Goal: Transaction & Acquisition: Purchase product/service

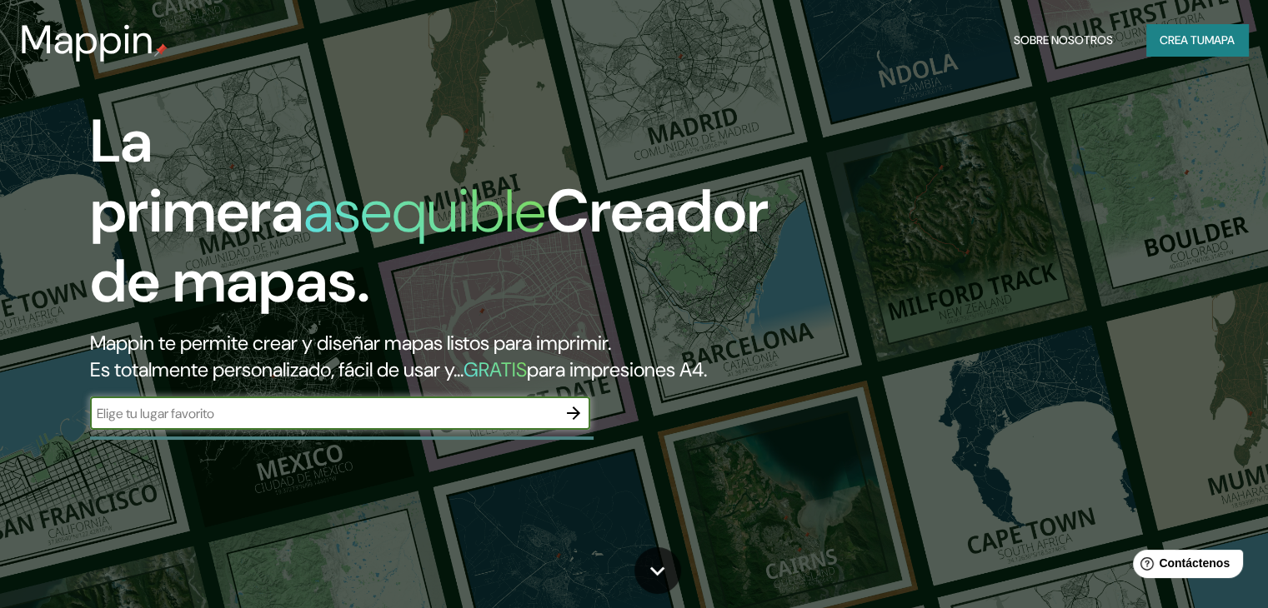
click at [547, 423] on input "text" at bounding box center [323, 413] width 467 height 19
type input "Incahusi [GEOGRAPHIC_DATA]"
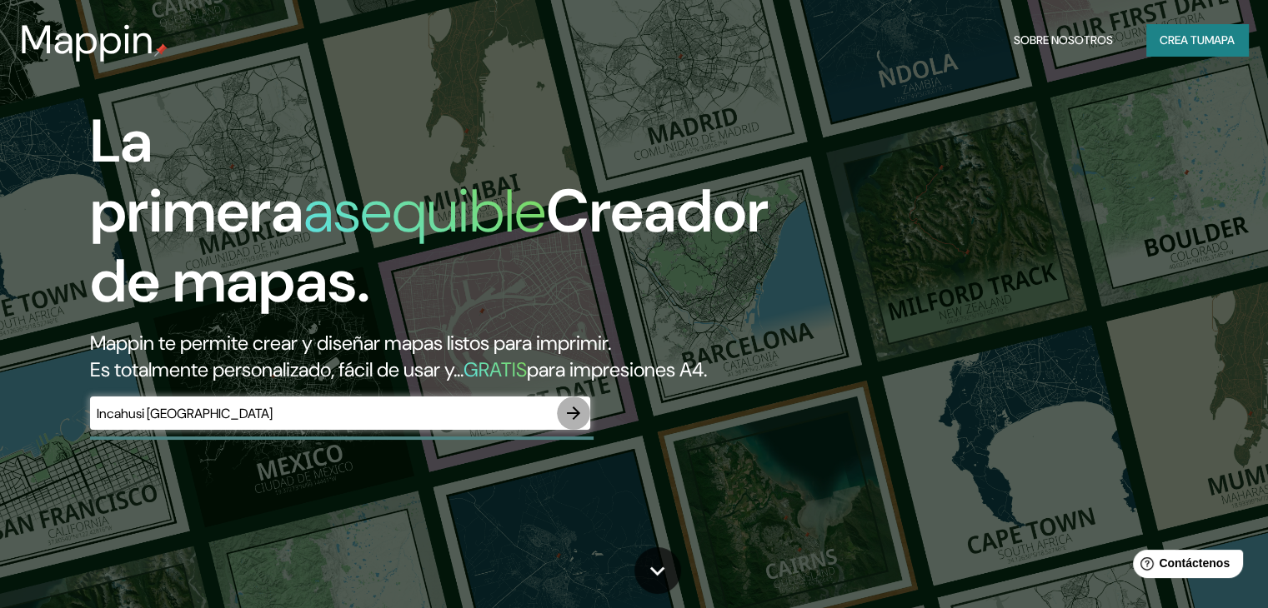
click at [580, 423] on icon "button" at bounding box center [573, 413] width 20 height 20
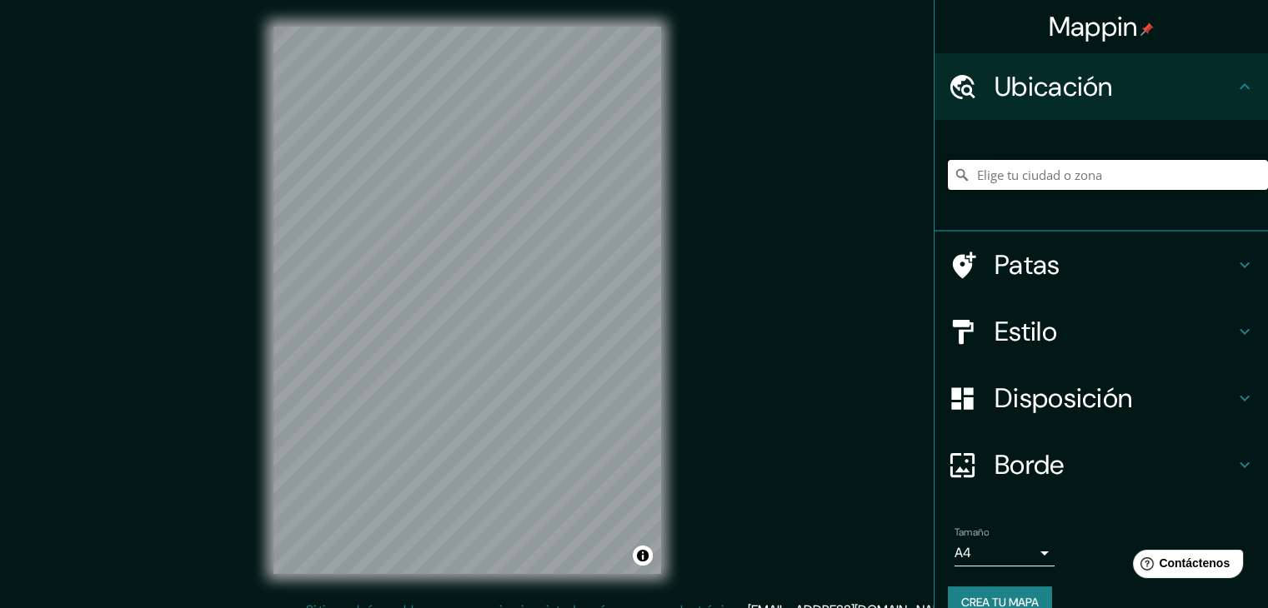
click at [1048, 178] on input "Elige tu ciudad o zona" at bounding box center [1108, 175] width 320 height 30
click at [1043, 174] on input "Elige tu ciudad o zona" at bounding box center [1108, 175] width 320 height 30
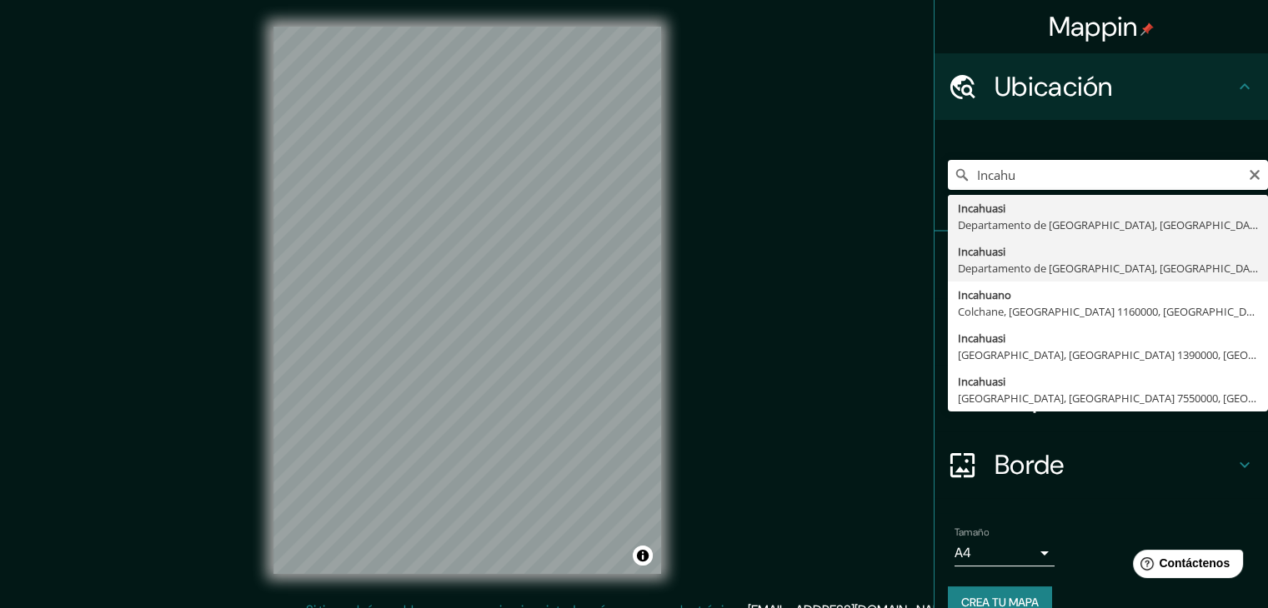
type input "Incahuasi, Departamento de [GEOGRAPHIC_DATA], [GEOGRAPHIC_DATA]"
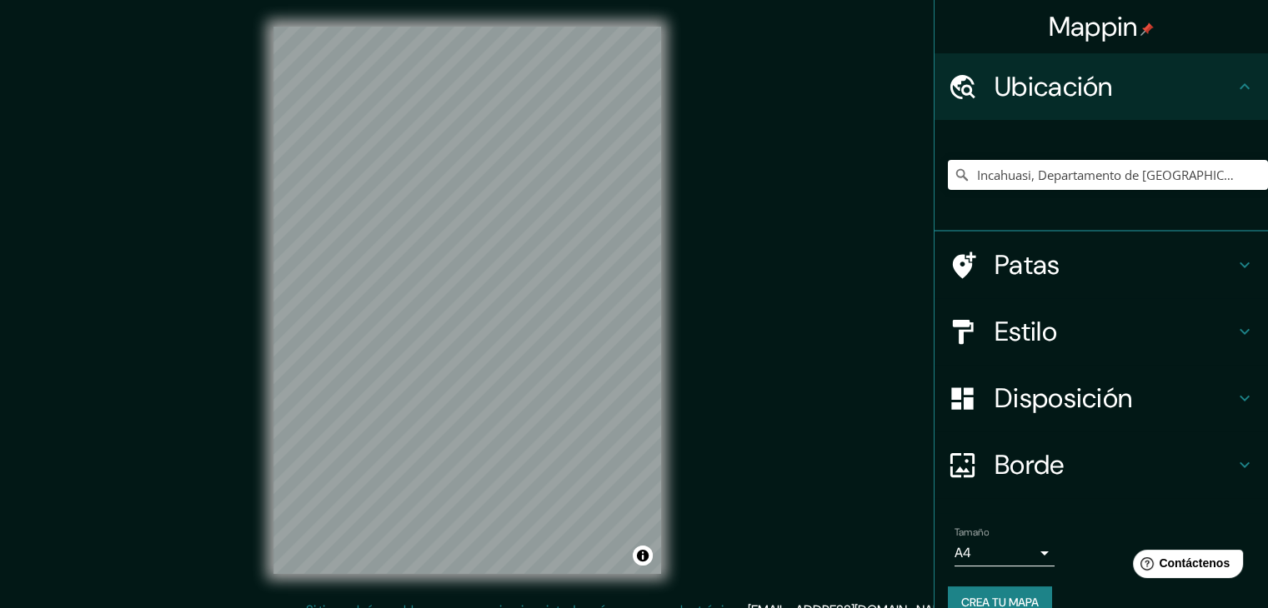
click at [1003, 325] on font "Estilo" at bounding box center [1025, 331] width 63 height 35
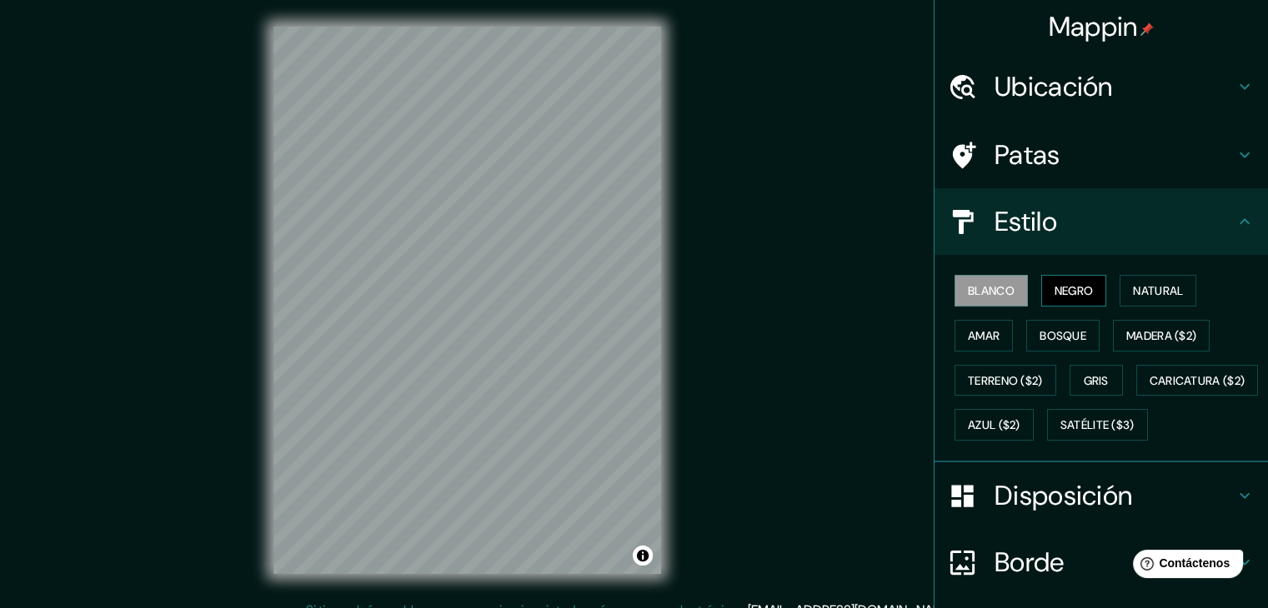
click at [1060, 283] on font "Negro" at bounding box center [1073, 290] width 39 height 15
click at [1170, 291] on font "Natural" at bounding box center [1158, 290] width 50 height 15
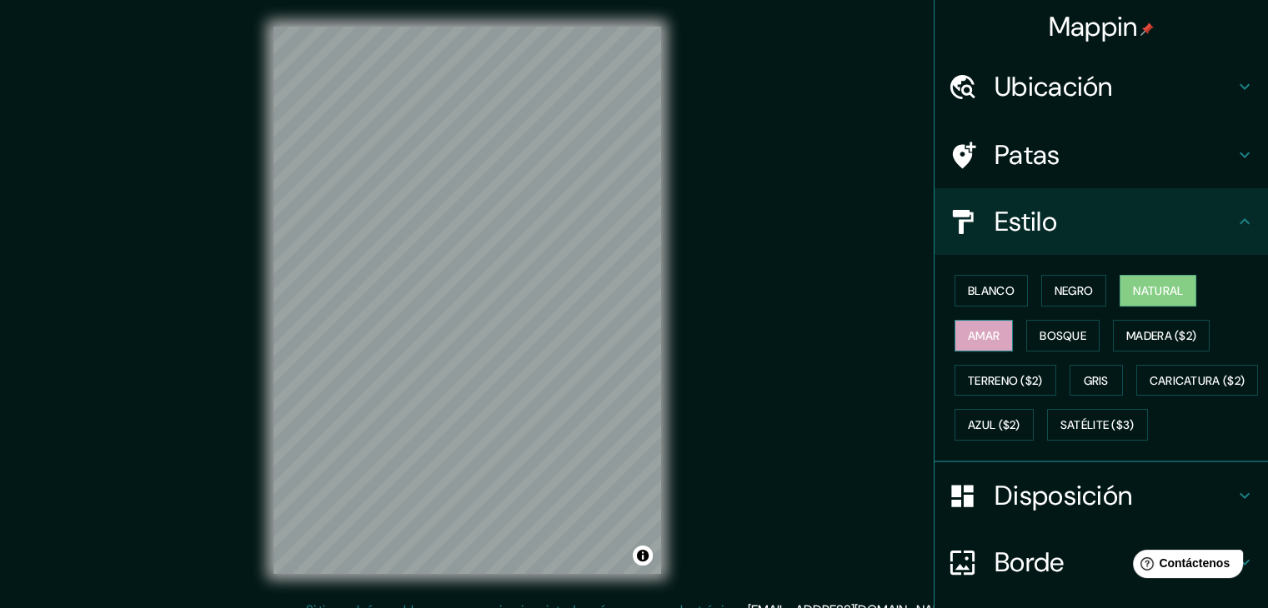
click at [986, 323] on button "Amar" at bounding box center [983, 336] width 58 height 32
click at [1040, 337] on font "Bosque" at bounding box center [1062, 335] width 47 height 15
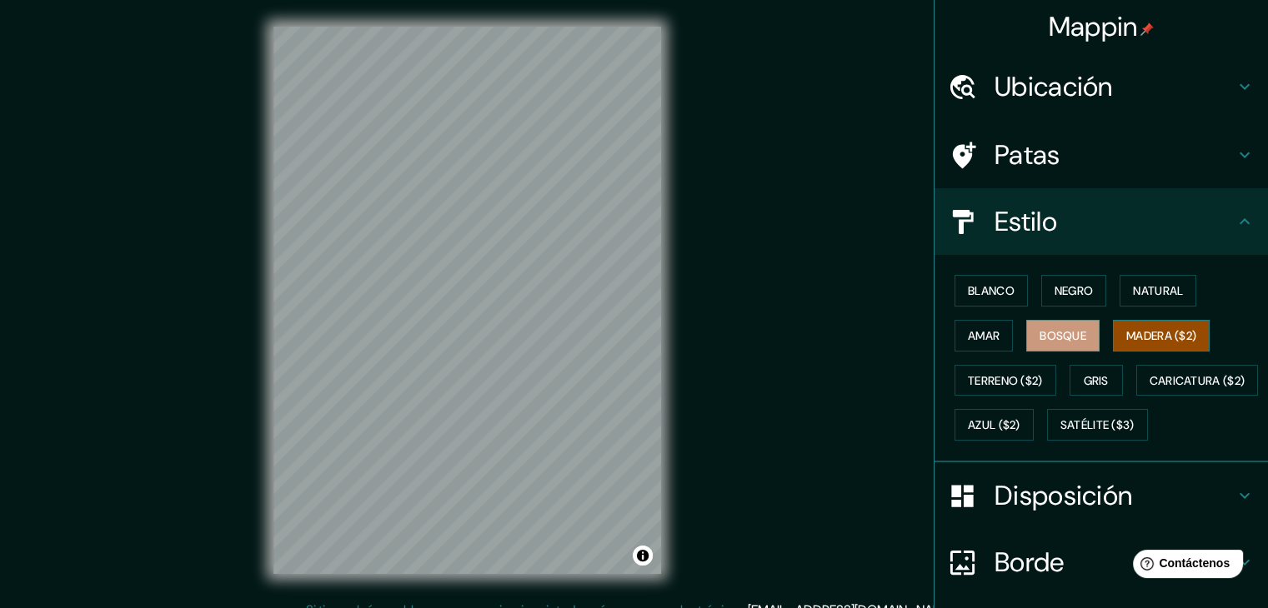
click at [1126, 331] on font "Madera ($2)" at bounding box center [1161, 335] width 70 height 15
click at [1009, 376] on font "Terreno ($2)" at bounding box center [1005, 380] width 75 height 15
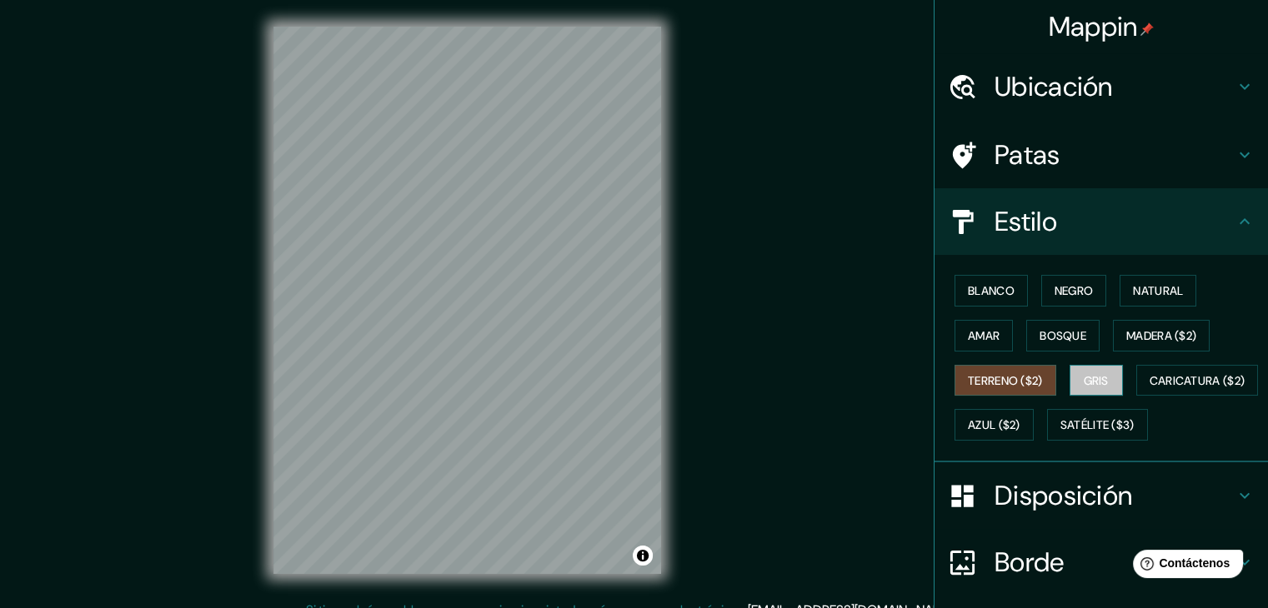
click at [1095, 376] on font "Gris" at bounding box center [1095, 380] width 25 height 15
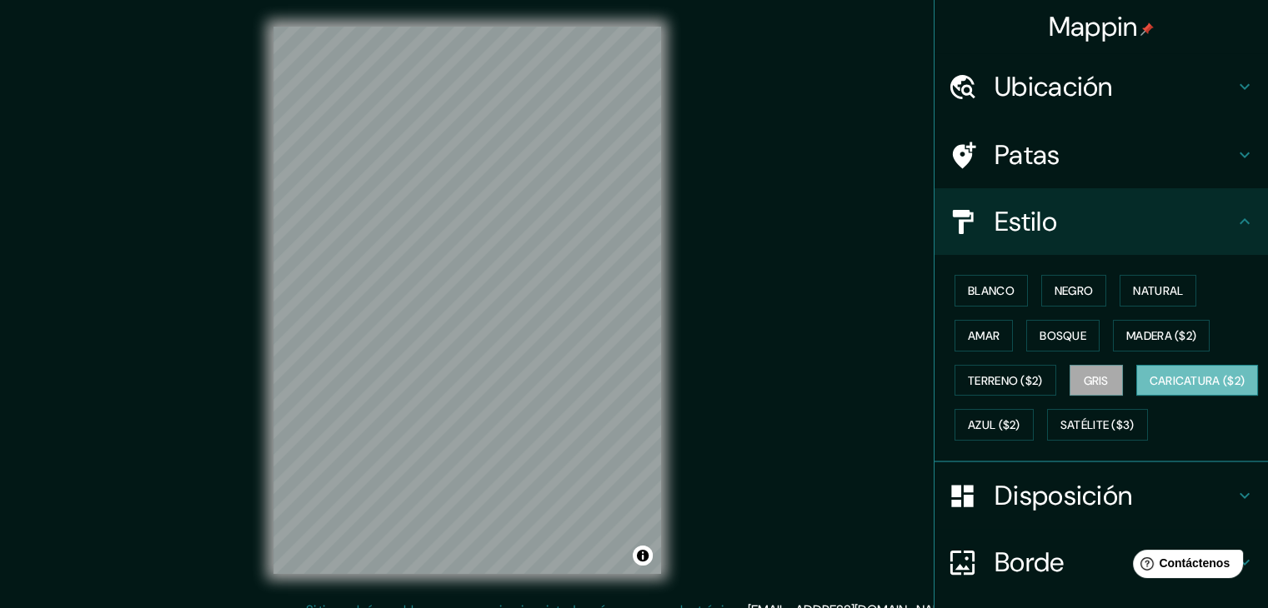
click at [1149, 388] on font "Caricatura ($2)" at bounding box center [1197, 380] width 96 height 15
click at [1020, 428] on font "Azul ($2)" at bounding box center [994, 425] width 53 height 15
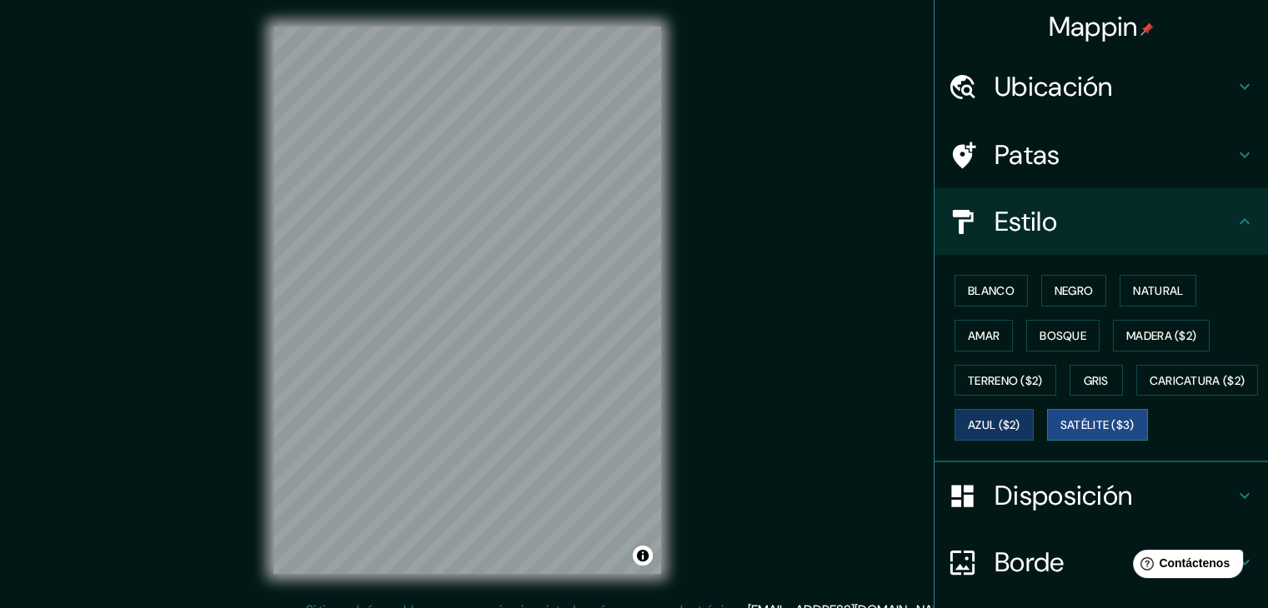
click at [1060, 436] on font "Satélite ($3)" at bounding box center [1097, 425] width 74 height 22
click at [993, 289] on font "Blanco" at bounding box center [991, 290] width 47 height 15
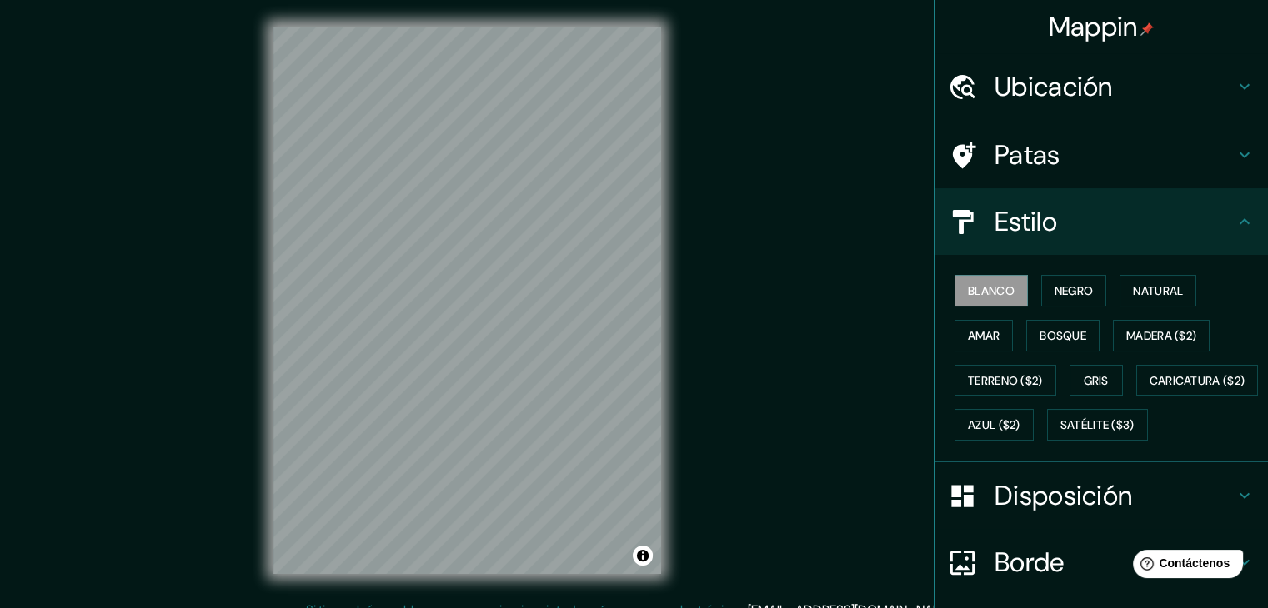
click at [1163, 231] on h4 "Estilo" at bounding box center [1114, 221] width 240 height 33
click at [1237, 229] on icon at bounding box center [1244, 222] width 20 height 20
click at [1234, 224] on icon at bounding box center [1244, 222] width 20 height 20
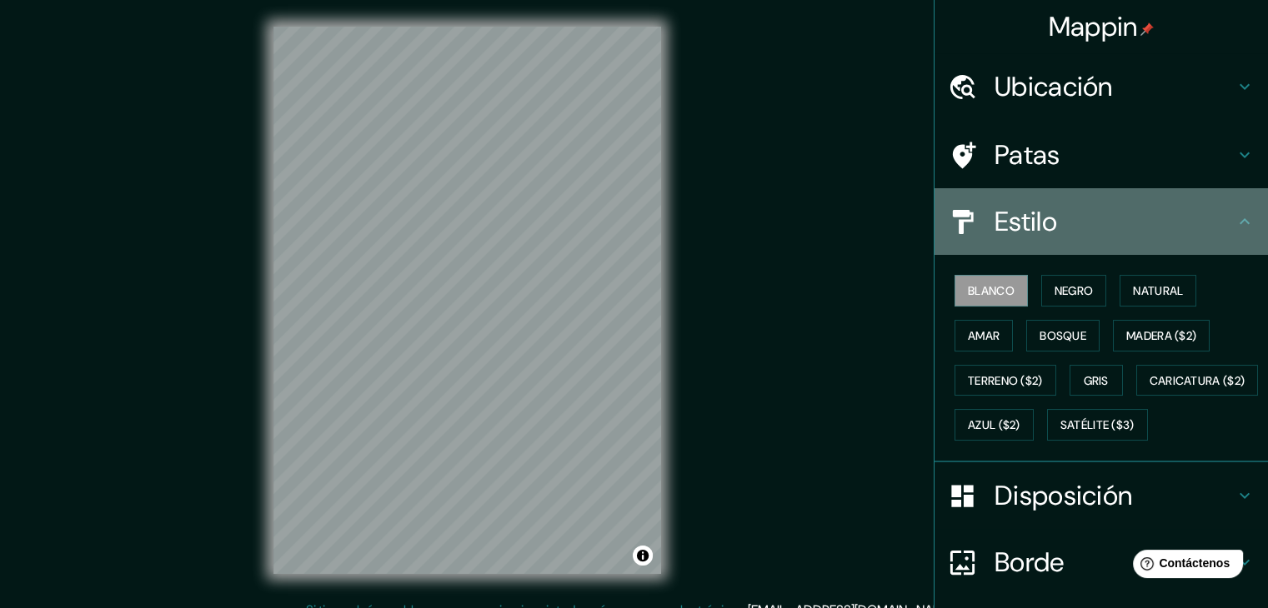
click at [1234, 222] on icon at bounding box center [1244, 222] width 20 height 20
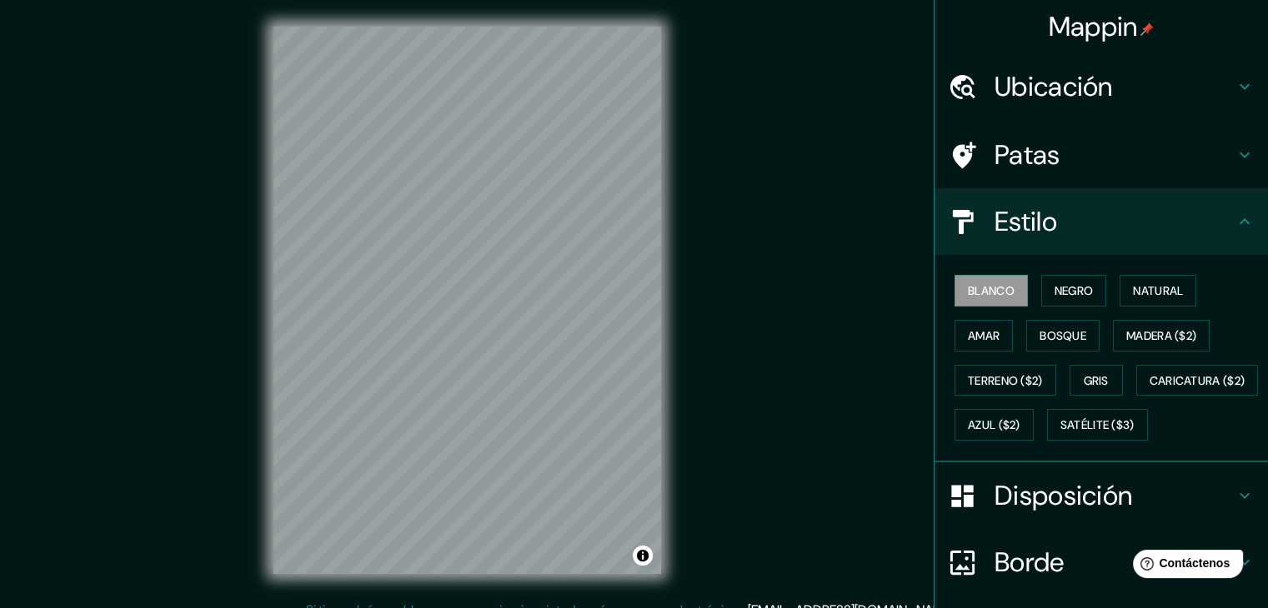
click at [1023, 240] on div "Estilo" at bounding box center [1100, 221] width 333 height 67
click at [994, 225] on font "Estilo" at bounding box center [1025, 221] width 63 height 35
click at [1054, 294] on font "Negro" at bounding box center [1073, 290] width 39 height 15
click at [1006, 294] on button "Blanco" at bounding box center [990, 291] width 73 height 32
click at [1180, 252] on div "Estilo" at bounding box center [1100, 221] width 333 height 67
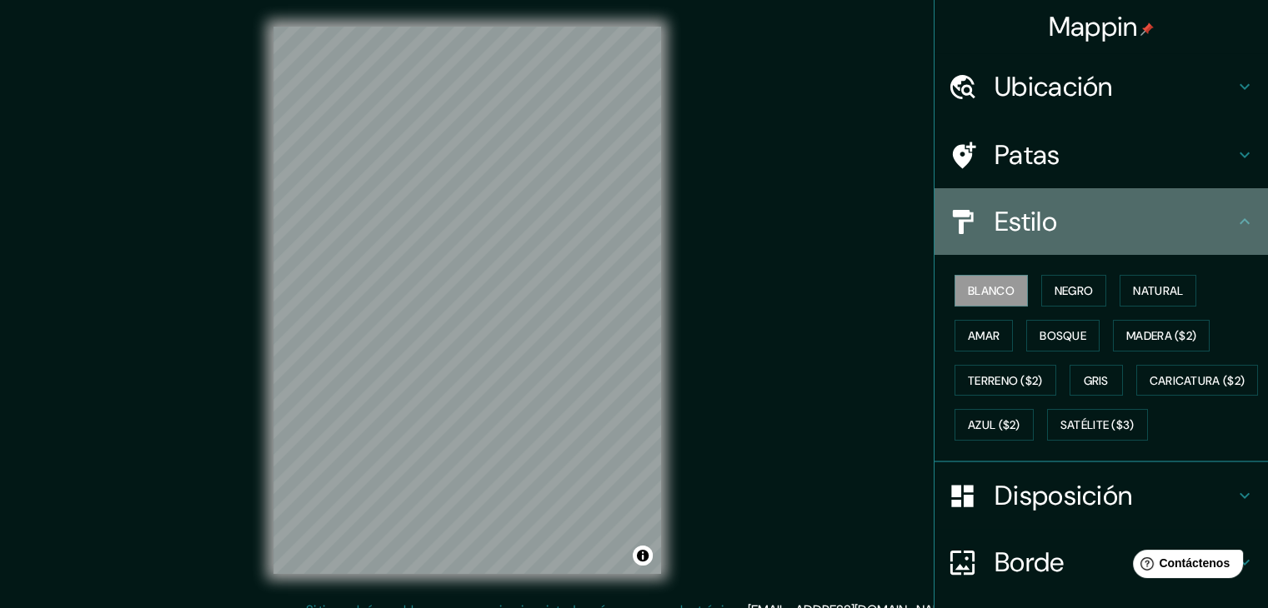
click at [1218, 228] on h4 "Estilo" at bounding box center [1114, 221] width 240 height 33
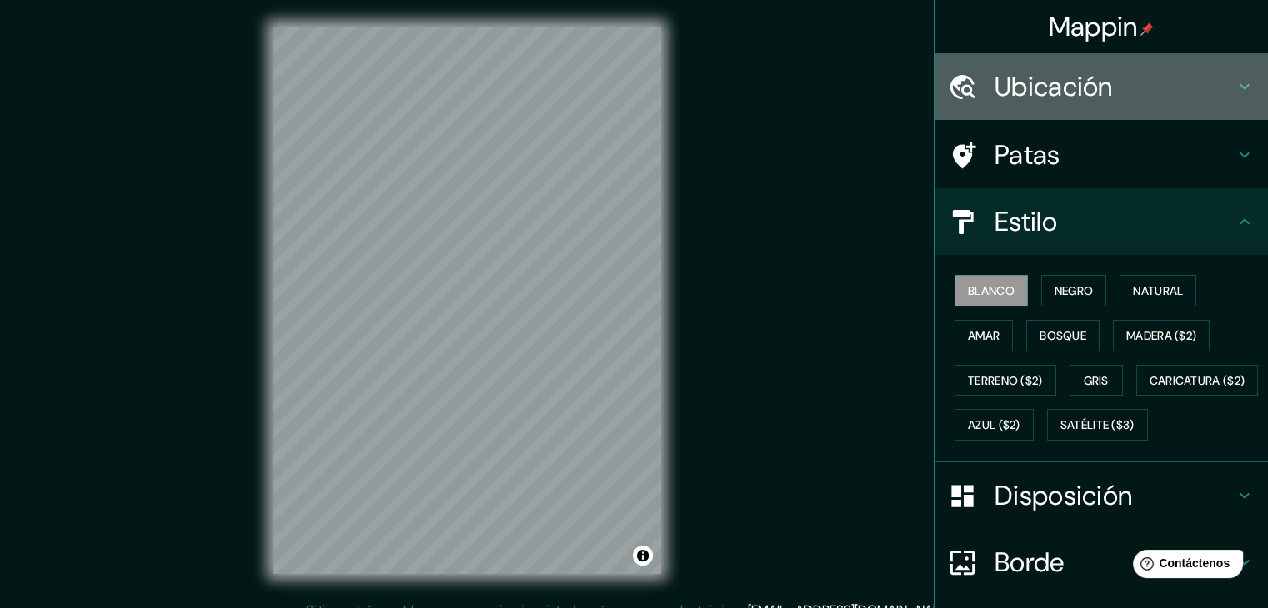
click at [1150, 83] on h4 "Ubicación" at bounding box center [1114, 86] width 240 height 33
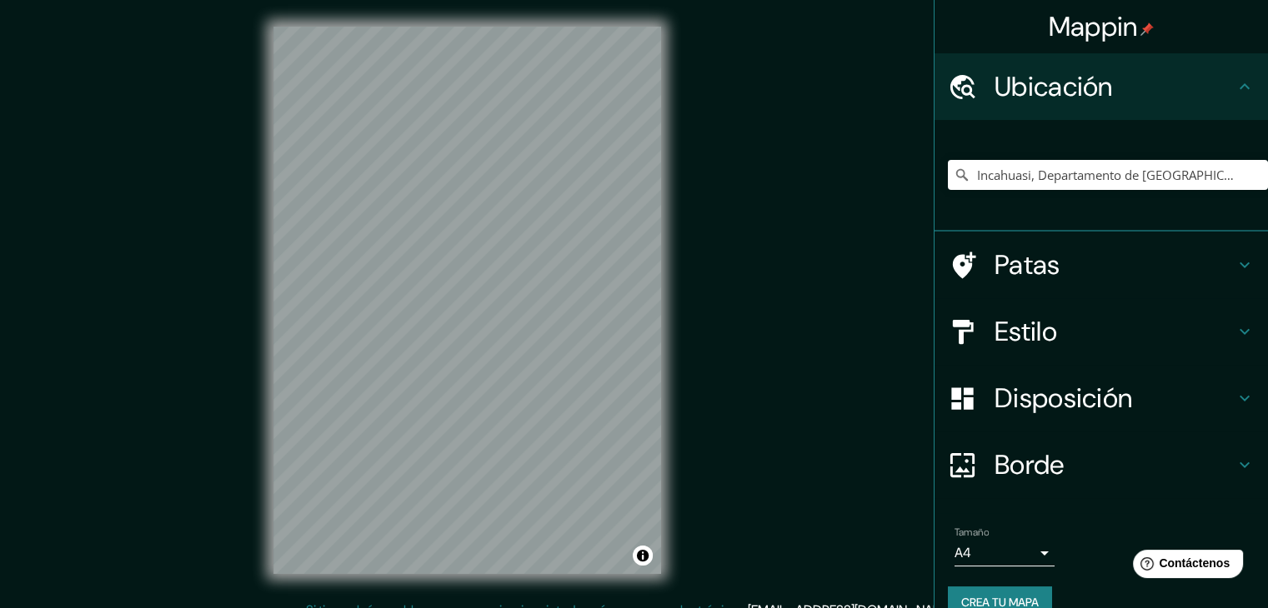
click at [1177, 82] on h4 "Ubicación" at bounding box center [1114, 86] width 240 height 33
click at [1234, 81] on icon at bounding box center [1244, 87] width 20 height 20
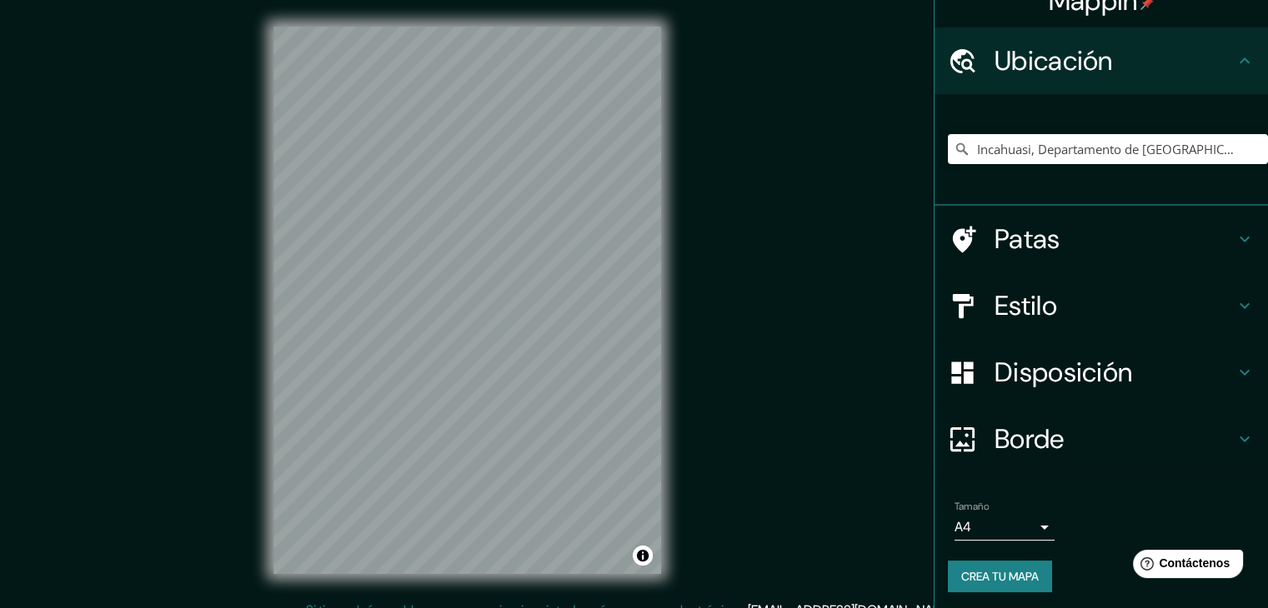
scroll to position [29, 0]
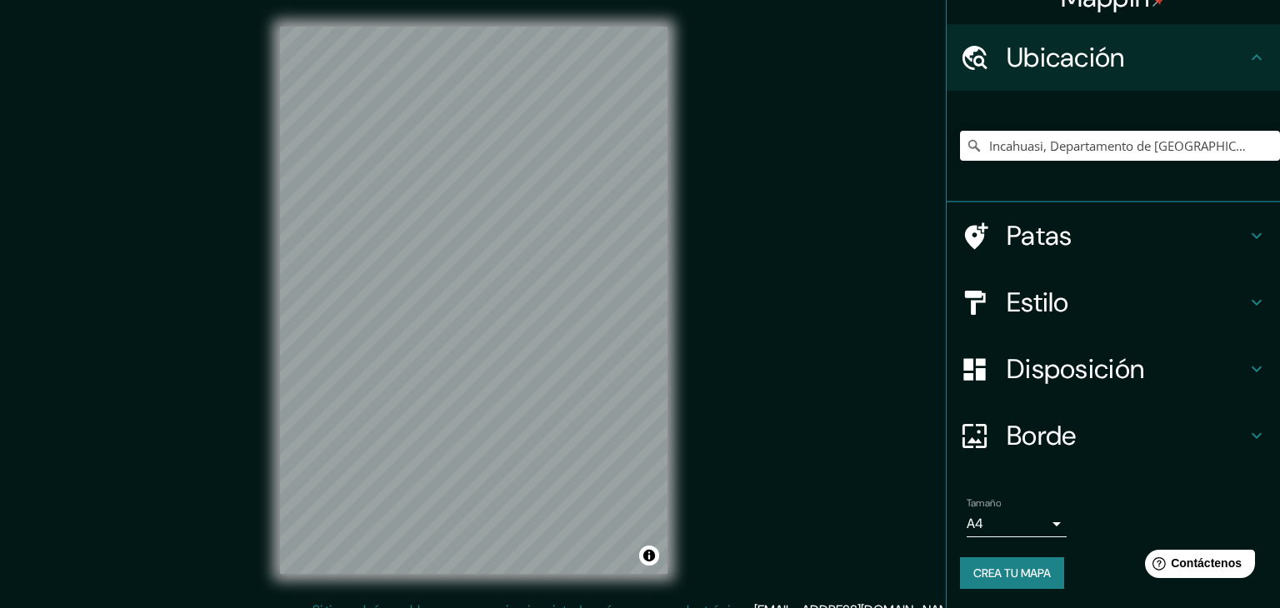
click at [1003, 536] on body "Mappin Ubicación Incahuasi, Departamento de [GEOGRAPHIC_DATA], [GEOGRAPHIC_DATA…" at bounding box center [640, 304] width 1280 height 608
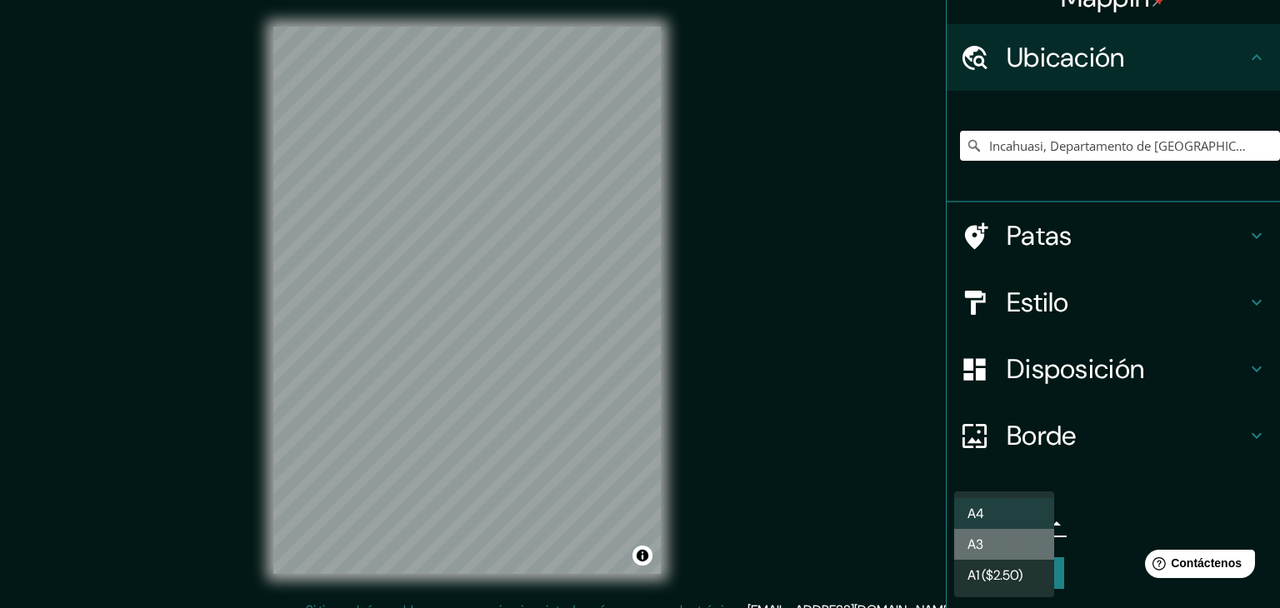
click at [1003, 553] on li "A3" at bounding box center [1004, 544] width 100 height 31
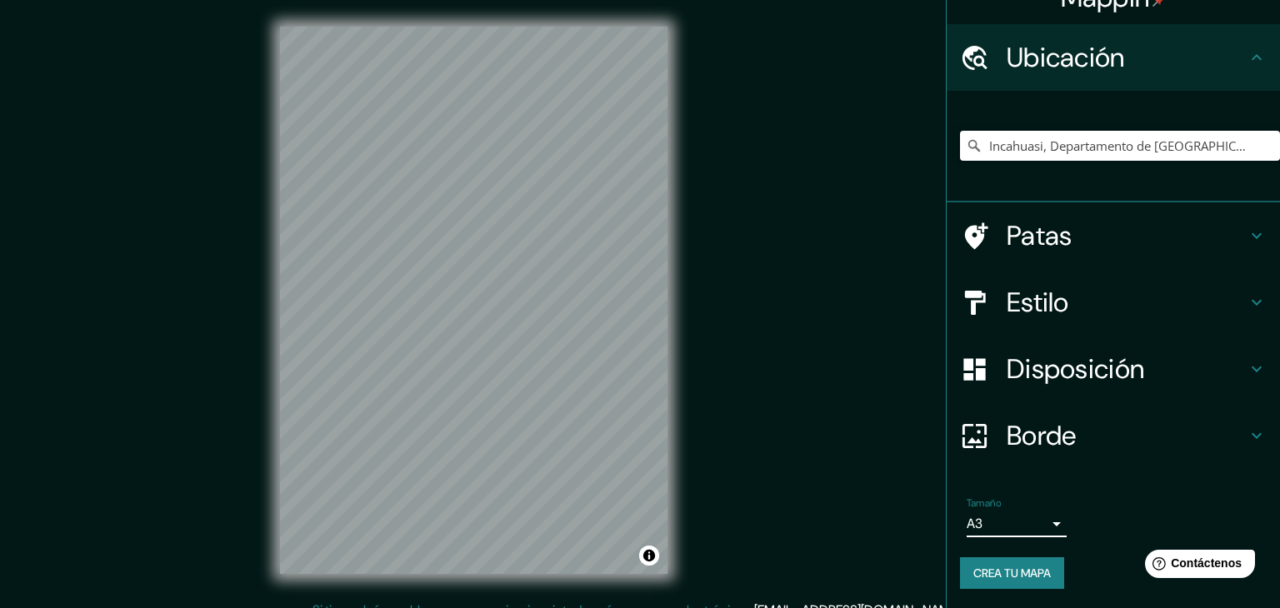
click at [1022, 526] on body "Mappin Ubicación Incahuasi, Departamento de [GEOGRAPHIC_DATA], [GEOGRAPHIC_DATA…" at bounding box center [640, 304] width 1280 height 608
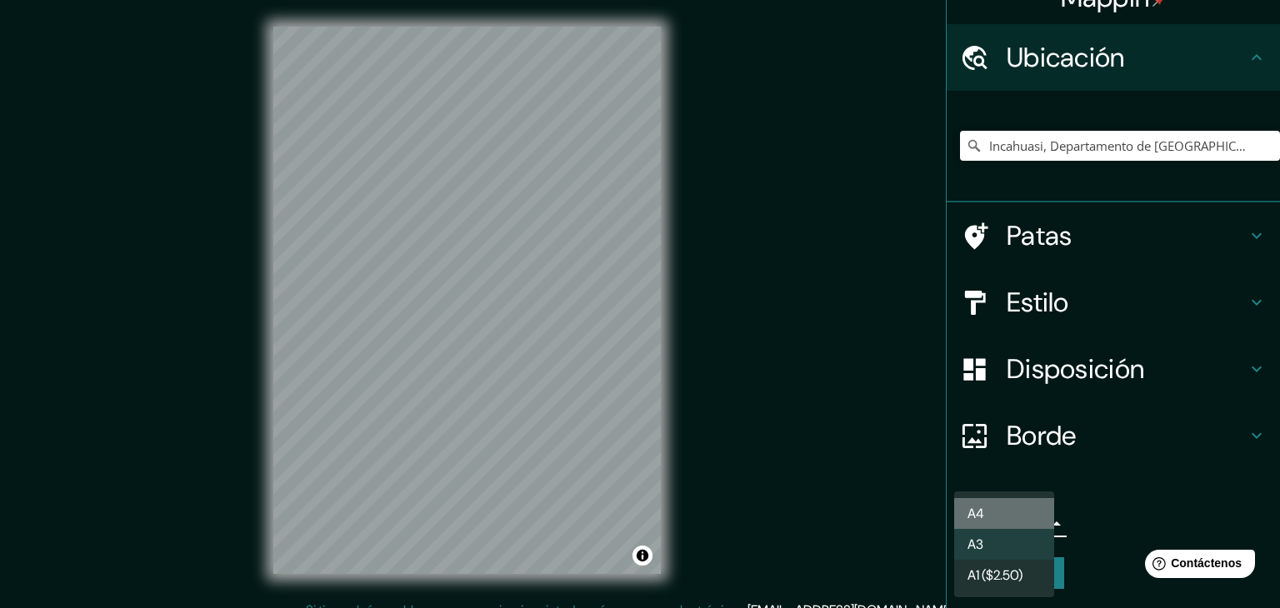
click at [1023, 510] on li "A4" at bounding box center [1004, 513] width 100 height 31
click at [1020, 531] on body "Mappin Ubicación Incahuasi, Departamento de [GEOGRAPHIC_DATA], [GEOGRAPHIC_DATA…" at bounding box center [640, 304] width 1280 height 608
click at [1008, 539] on li "A3" at bounding box center [1004, 544] width 100 height 31
type input "a4"
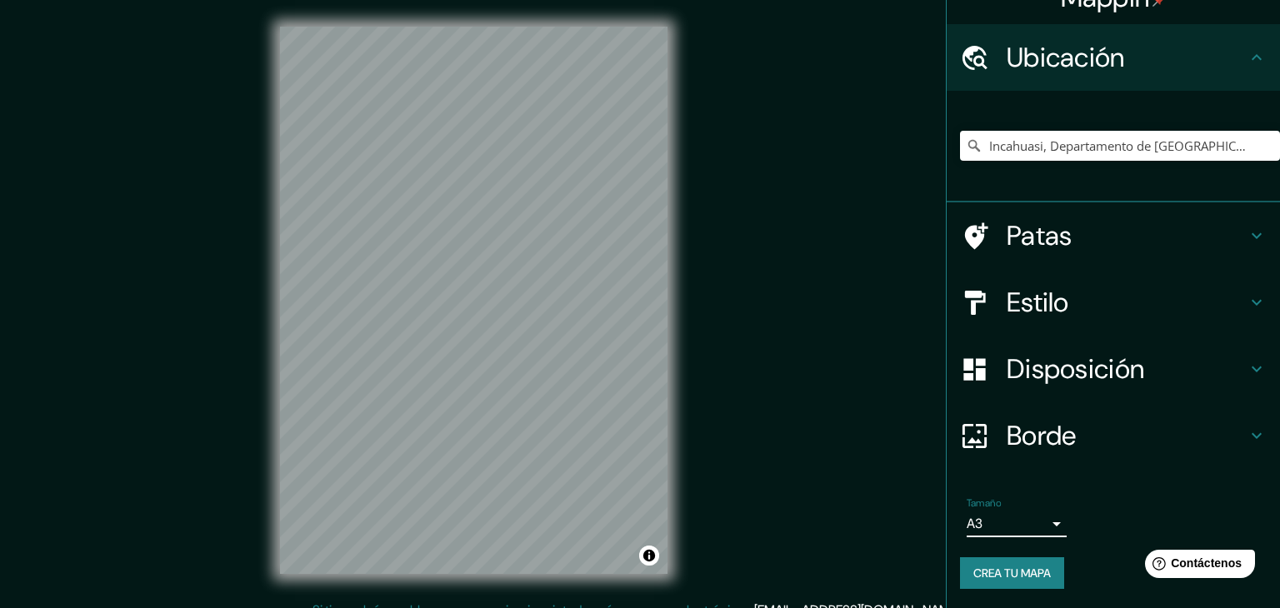
click at [1027, 523] on body "Mappin Ubicación Incahuasi, Departamento de [GEOGRAPHIC_DATA], [GEOGRAPHIC_DATA…" at bounding box center [640, 304] width 1280 height 608
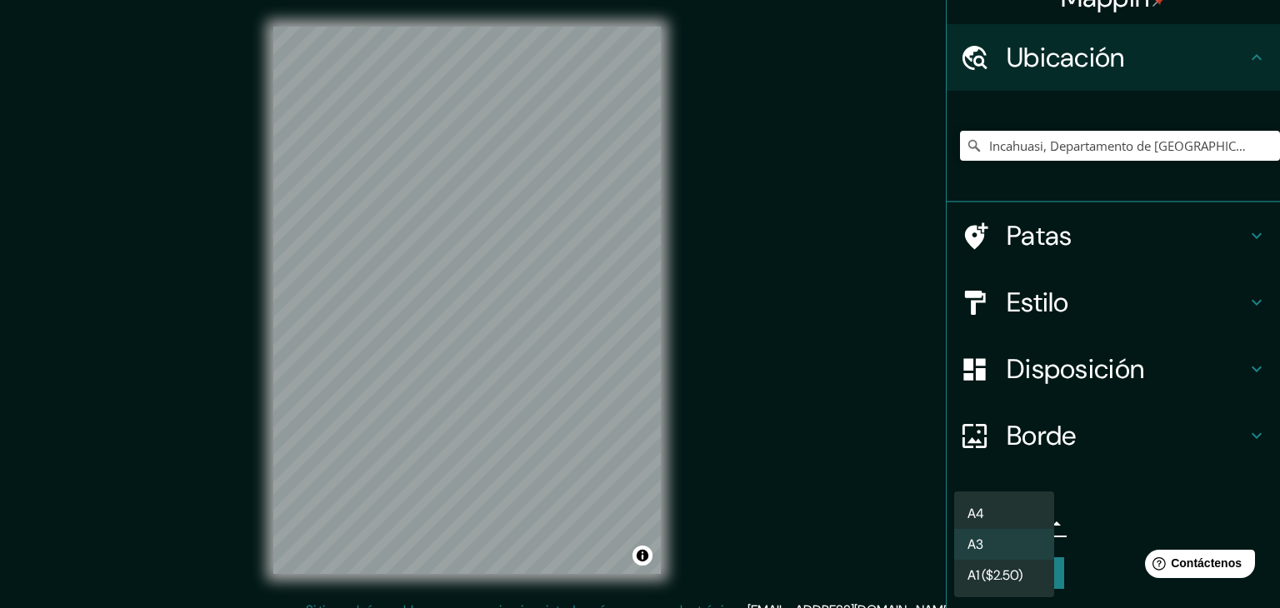
click at [1100, 519] on div at bounding box center [640, 304] width 1280 height 608
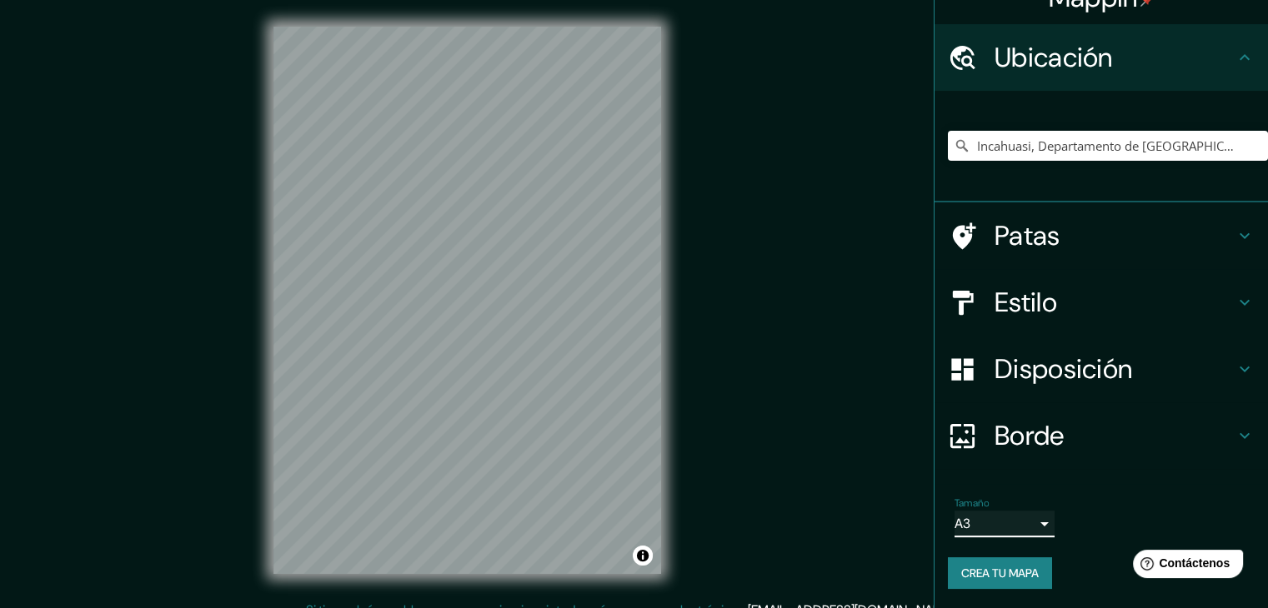
scroll to position [0, 0]
click at [1063, 424] on h4 "Borde" at bounding box center [1114, 435] width 240 height 33
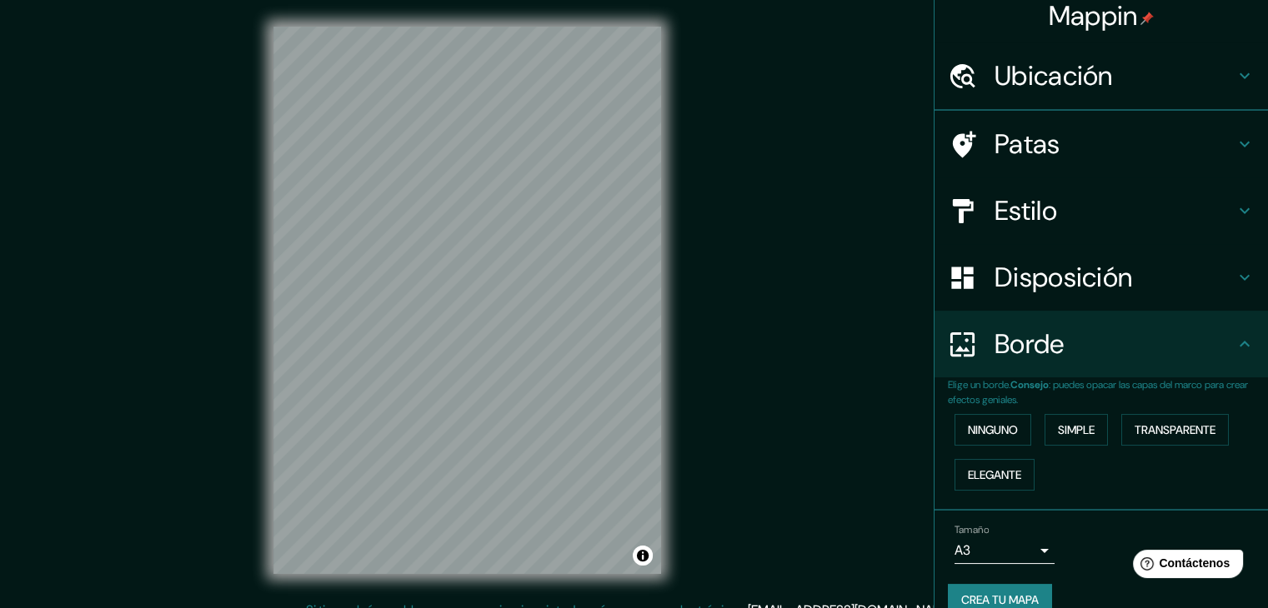
scroll to position [29, 0]
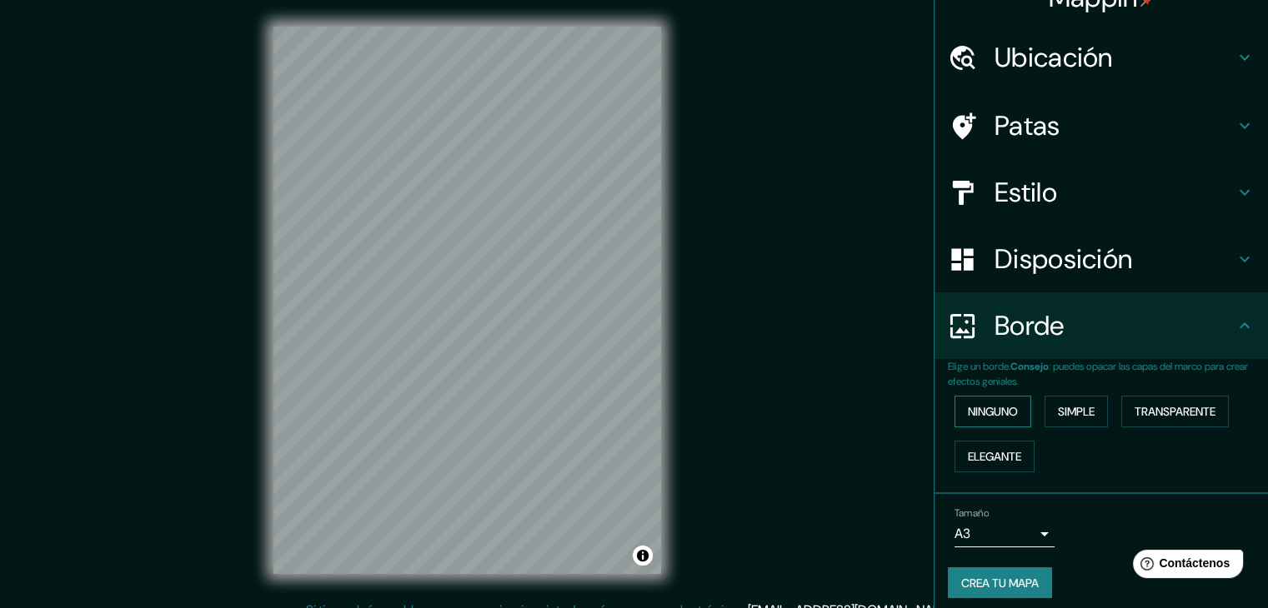
click at [988, 411] on font "Ninguno" at bounding box center [993, 411] width 50 height 15
click at [1058, 408] on font "Simple" at bounding box center [1076, 411] width 37 height 15
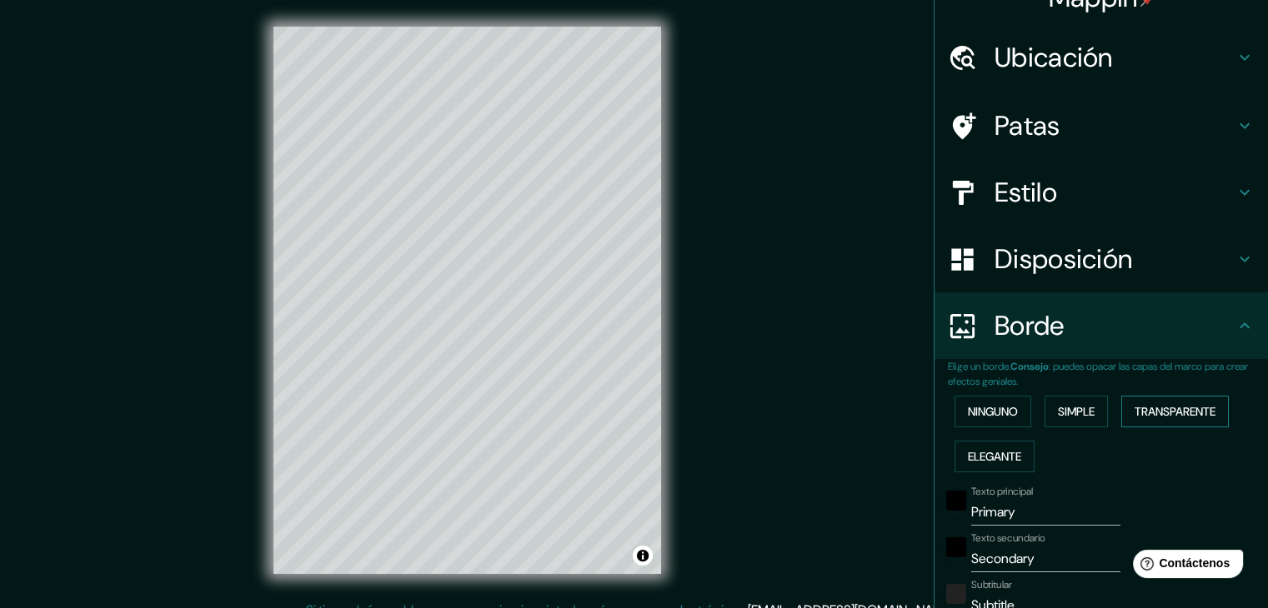
click at [1134, 409] on font "Transparente" at bounding box center [1174, 411] width 81 height 15
click at [1003, 453] on font "Elegante" at bounding box center [994, 456] width 53 height 15
click at [974, 404] on font "Ninguno" at bounding box center [993, 411] width 50 height 15
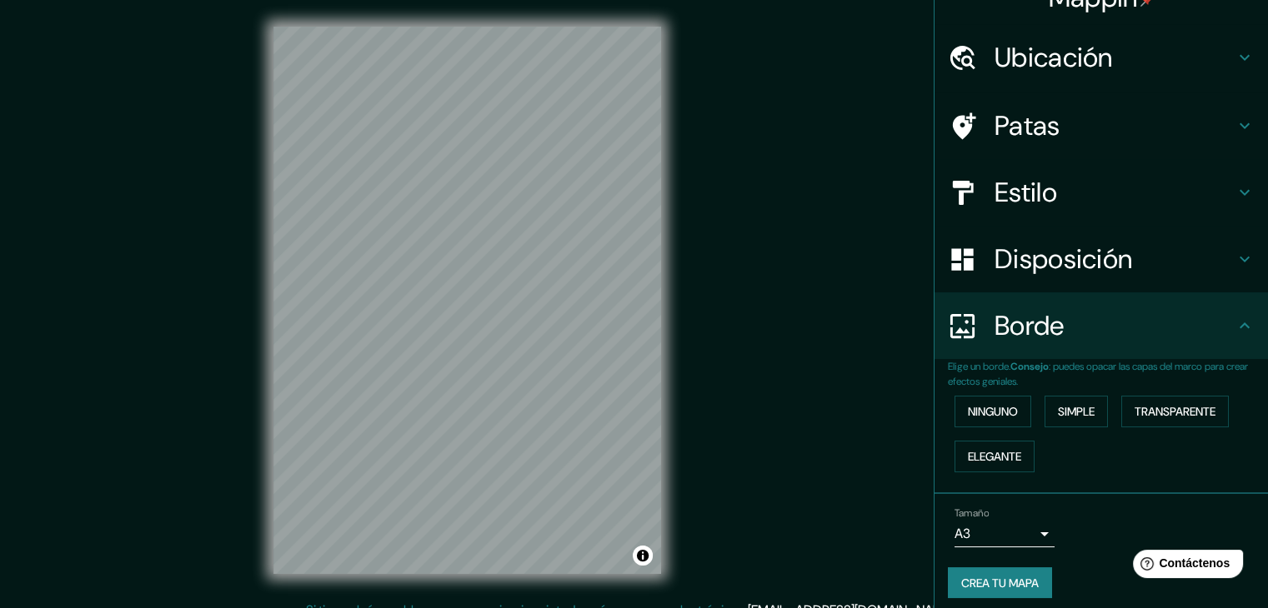
click at [1083, 318] on h4 "Borde" at bounding box center [1114, 325] width 240 height 33
click at [1090, 262] on font "Disposición" at bounding box center [1063, 259] width 138 height 35
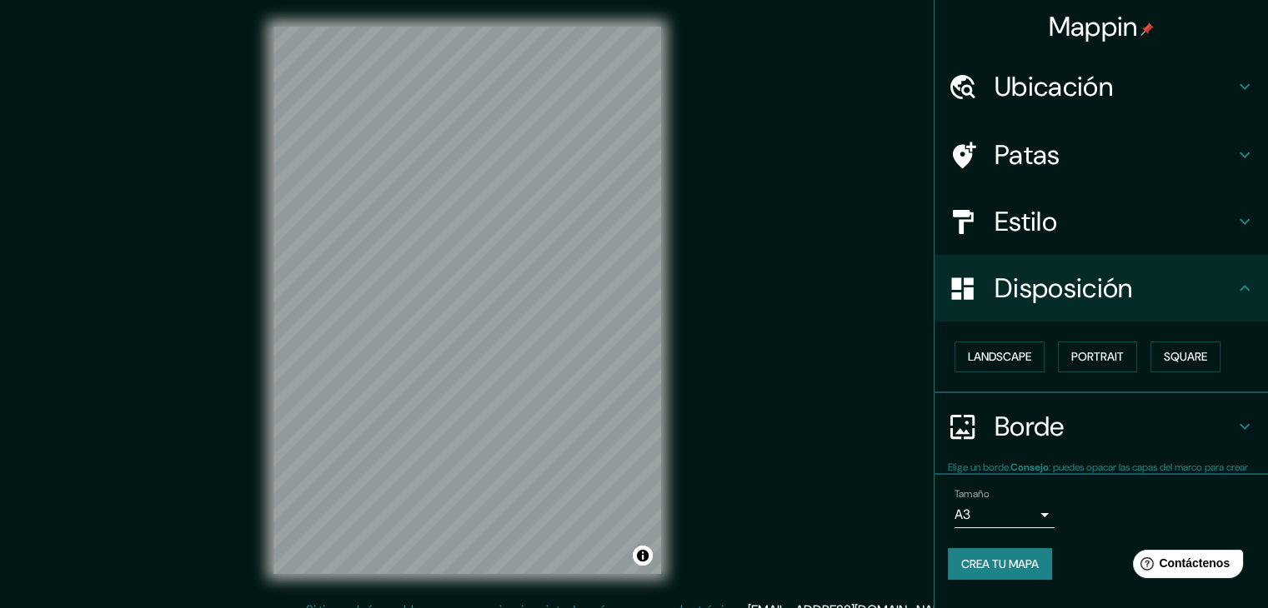
scroll to position [0, 0]
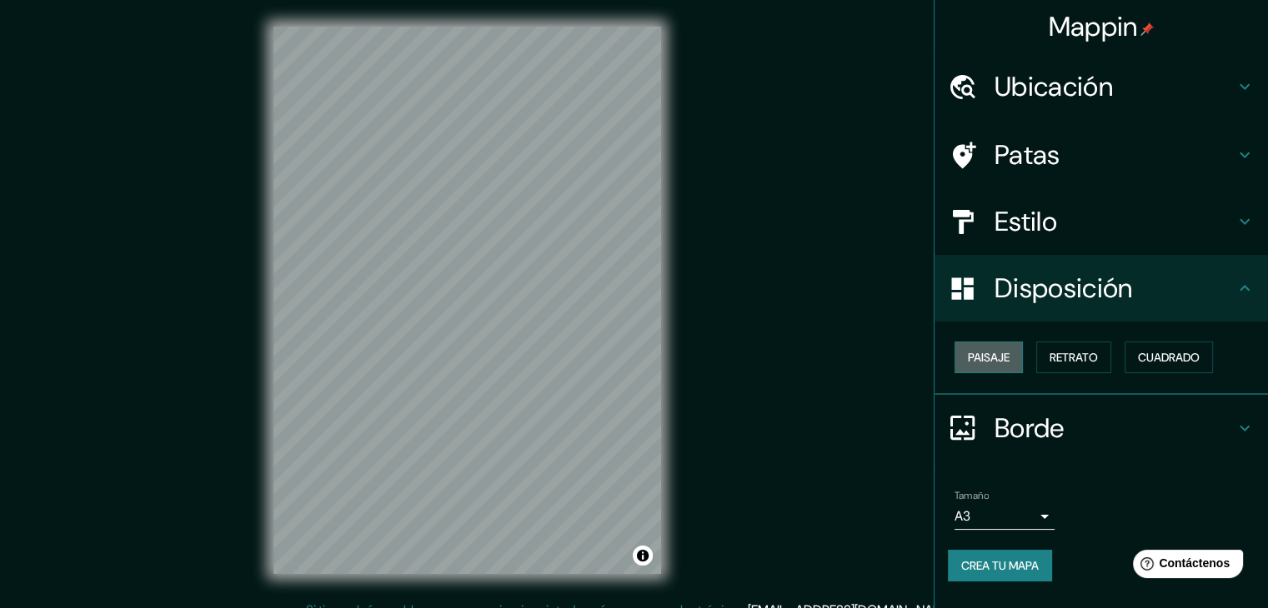
click at [999, 353] on font "Paisaje" at bounding box center [989, 357] width 42 height 15
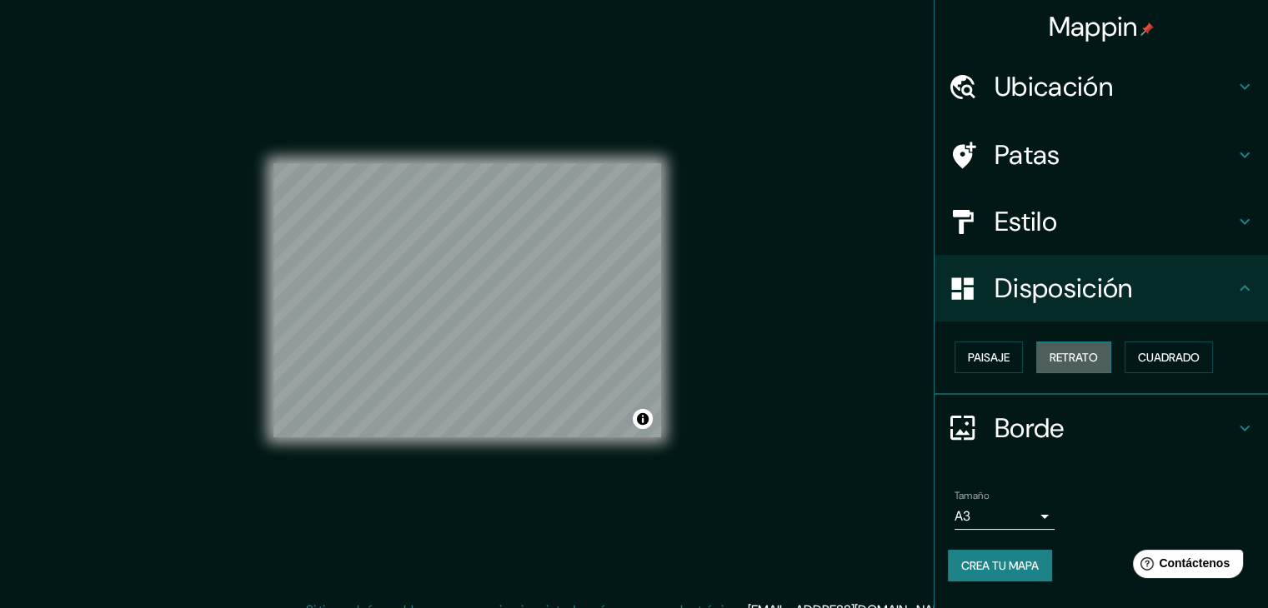
click at [1093, 355] on font "Retrato" at bounding box center [1073, 357] width 48 height 15
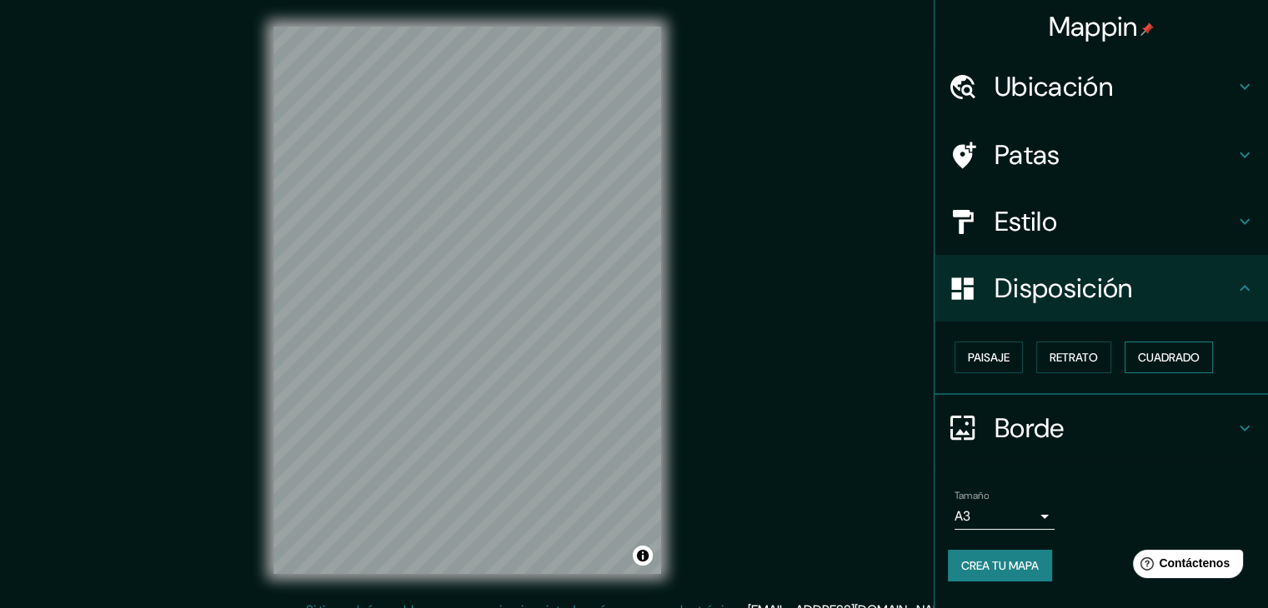
click at [1168, 351] on font "Cuadrado" at bounding box center [1169, 357] width 62 height 15
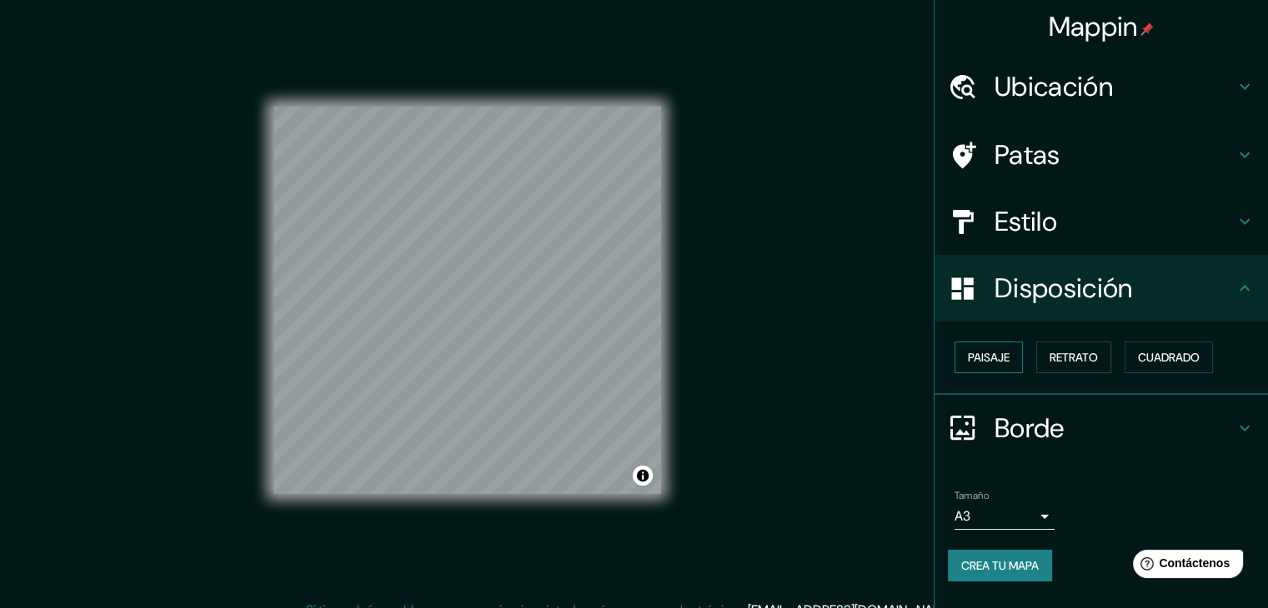
click at [993, 363] on font "Paisaje" at bounding box center [989, 357] width 42 height 15
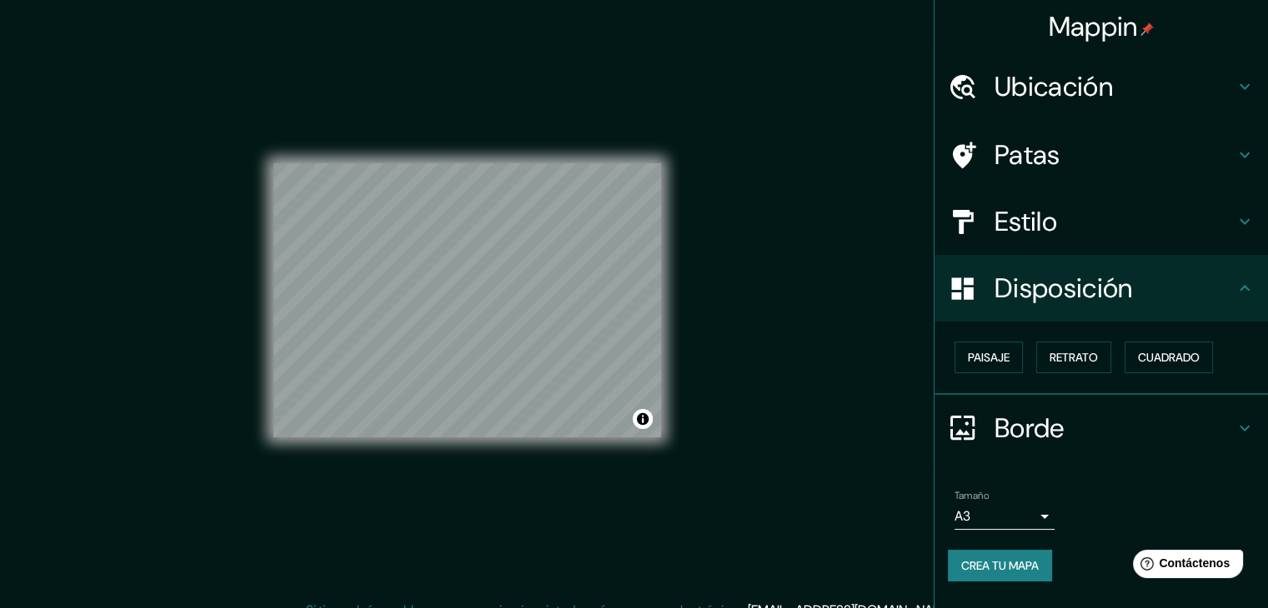
click at [1079, 214] on h4 "Estilo" at bounding box center [1114, 221] width 240 height 33
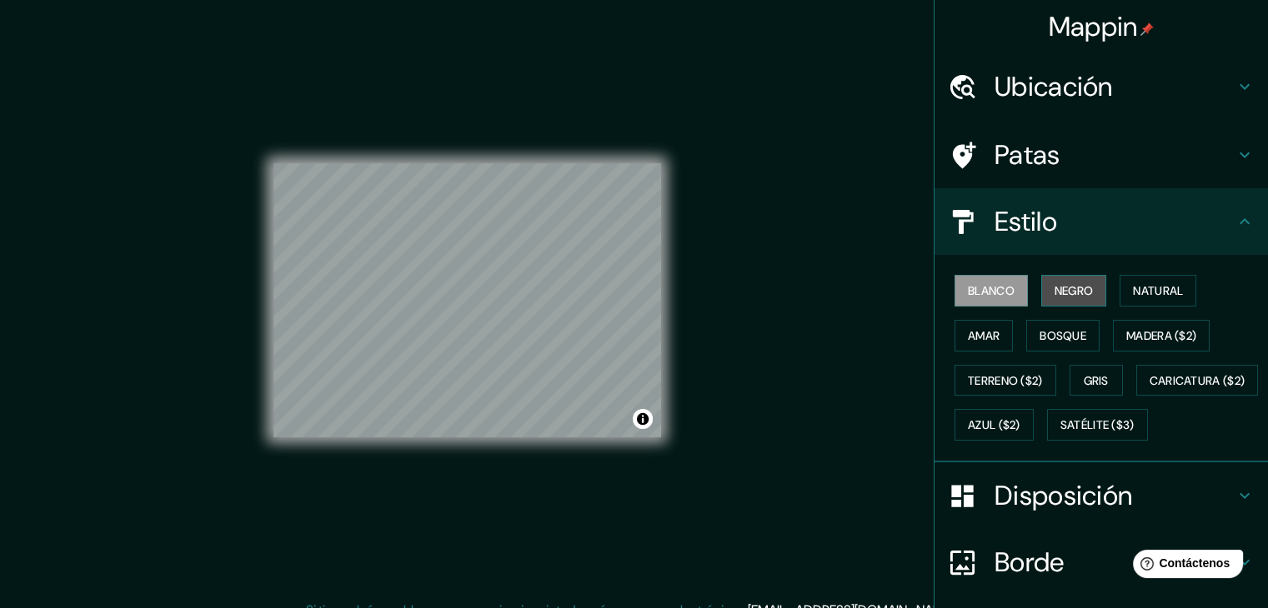
click at [1054, 294] on font "Negro" at bounding box center [1073, 290] width 39 height 15
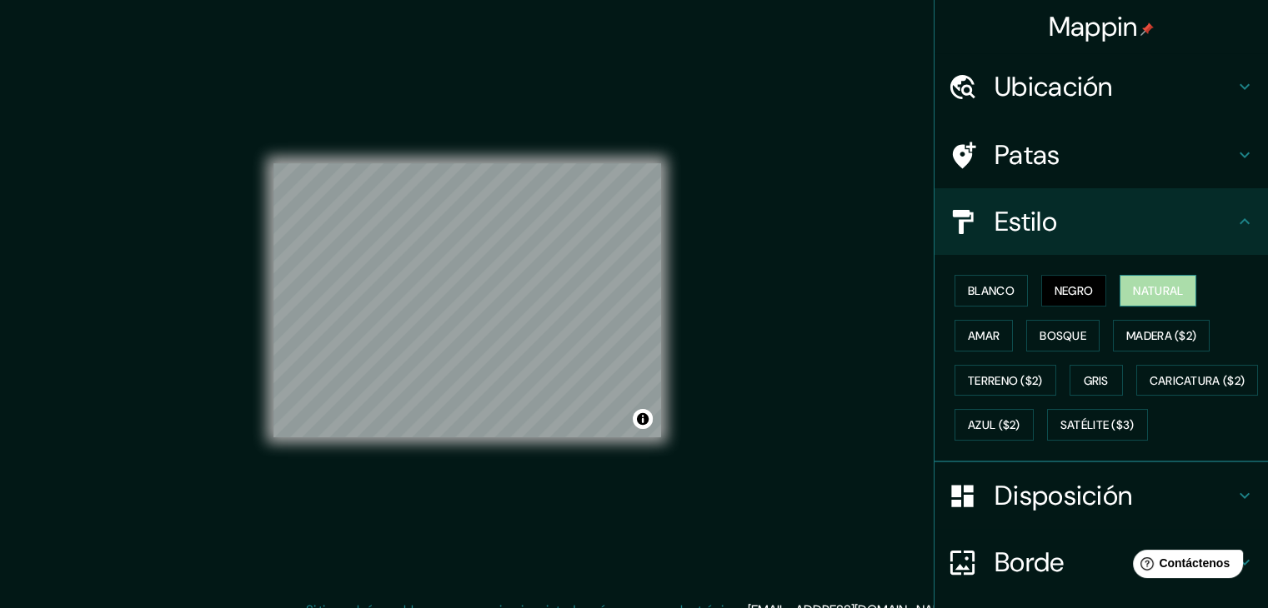
click at [1136, 296] on font "Natural" at bounding box center [1158, 290] width 50 height 15
click at [989, 336] on button "Amar" at bounding box center [983, 336] width 58 height 32
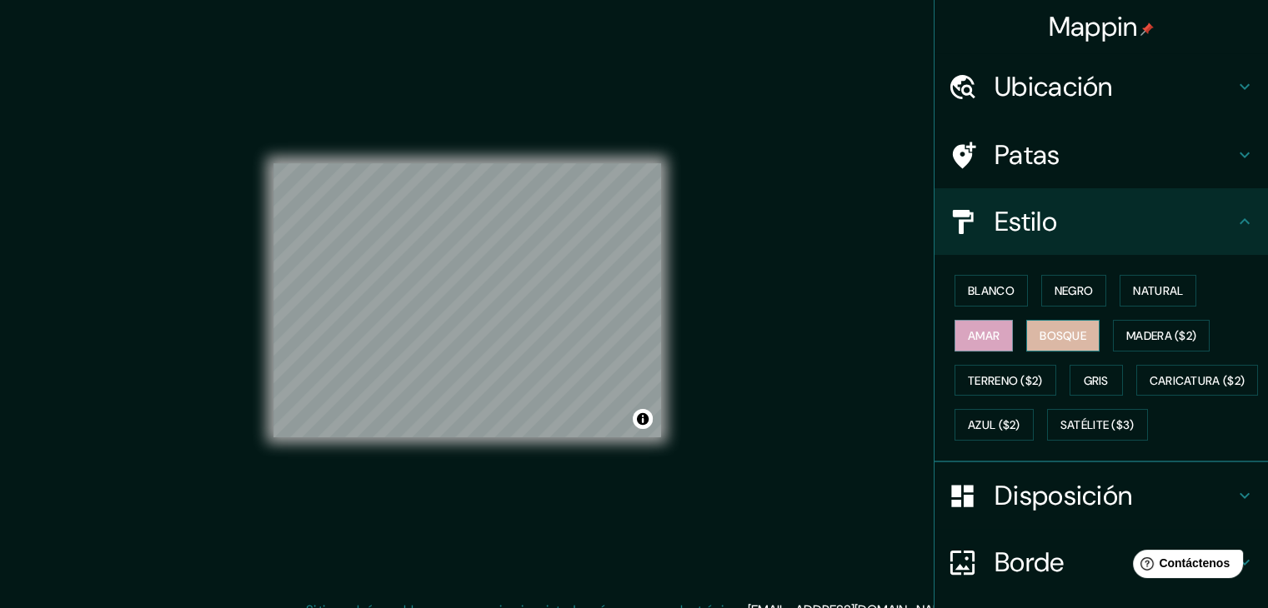
click at [1039, 333] on font "Bosque" at bounding box center [1062, 335] width 47 height 15
click at [1090, 383] on font "Gris" at bounding box center [1095, 380] width 25 height 15
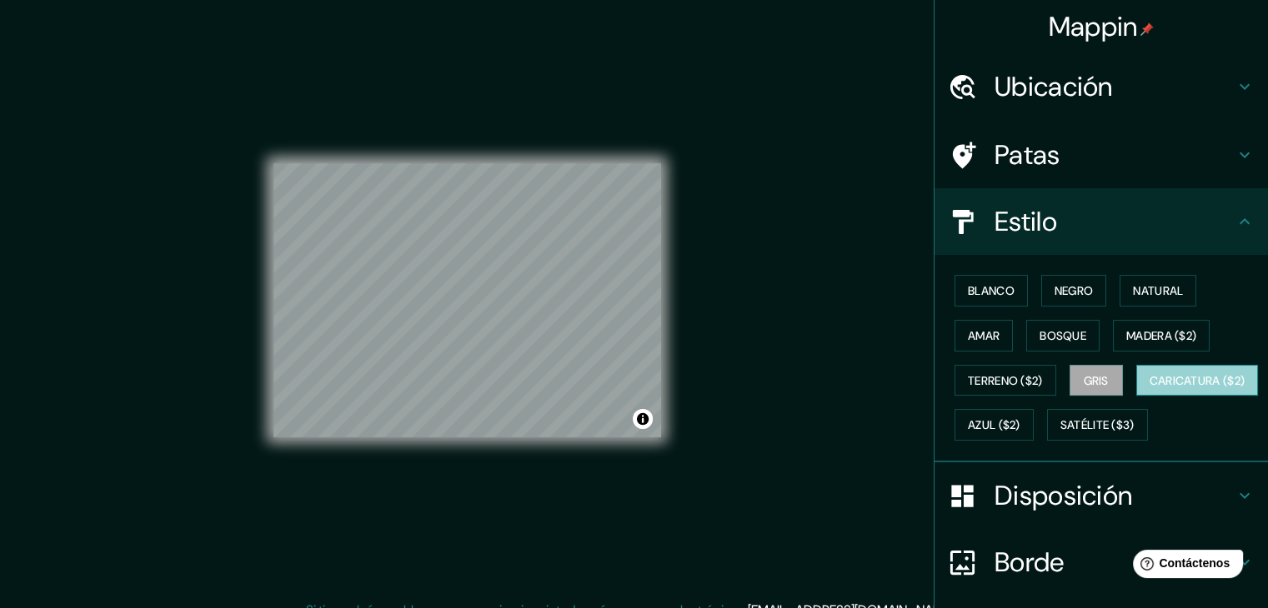
click at [1149, 388] on font "Caricatura ($2)" at bounding box center [1197, 380] width 96 height 15
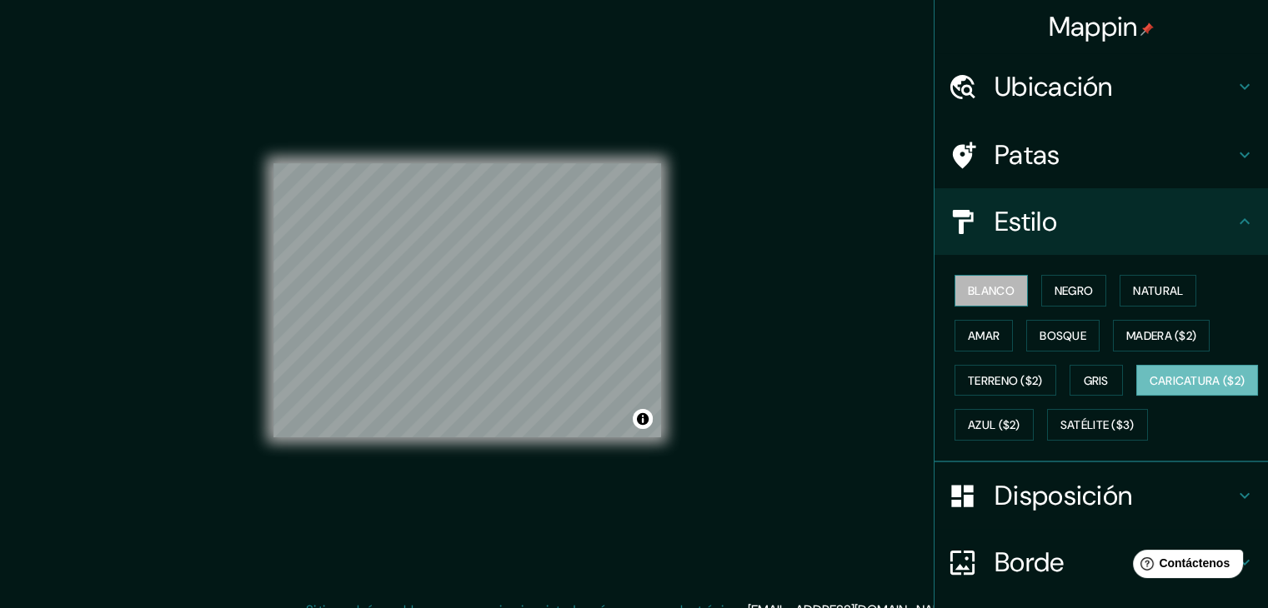
click at [988, 286] on font "Blanco" at bounding box center [991, 290] width 47 height 15
click at [1064, 290] on font "Negro" at bounding box center [1073, 290] width 39 height 15
click at [1000, 291] on font "Blanco" at bounding box center [991, 290] width 47 height 15
click at [1137, 221] on h4 "Estilo" at bounding box center [1114, 221] width 240 height 33
click at [1130, 152] on h4 "Patas" at bounding box center [1114, 154] width 240 height 33
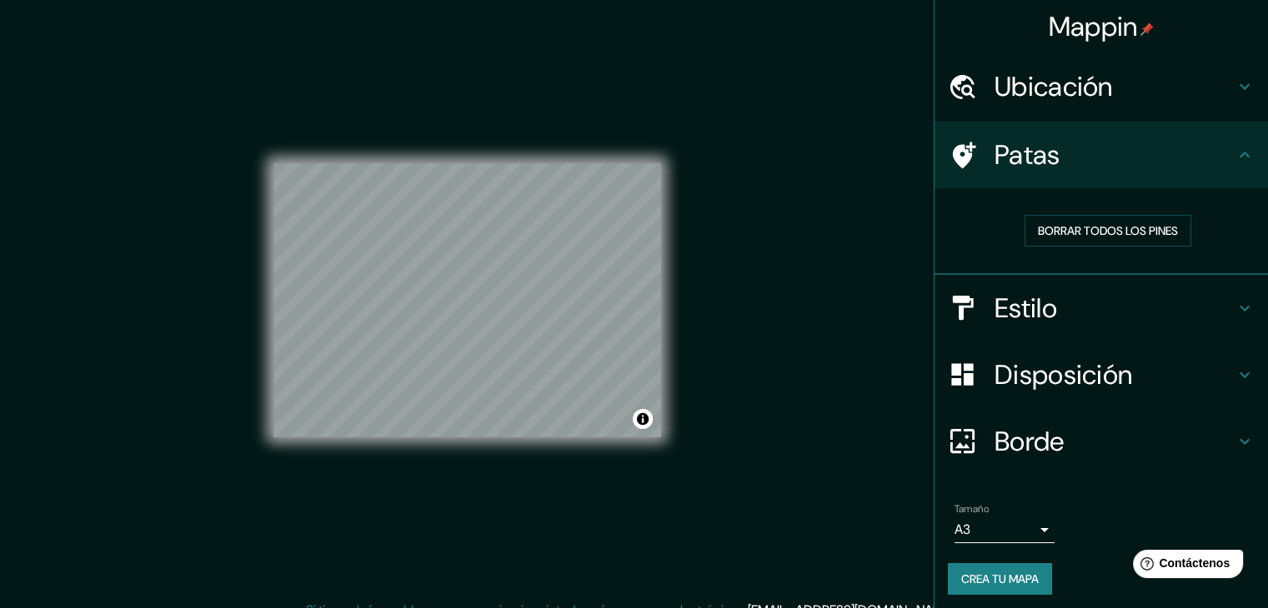
click at [1131, 151] on h4 "Patas" at bounding box center [1114, 154] width 240 height 33
click at [1128, 123] on div "Patas" at bounding box center [1100, 155] width 333 height 67
click at [1122, 106] on div "Ubicación" at bounding box center [1100, 86] width 333 height 67
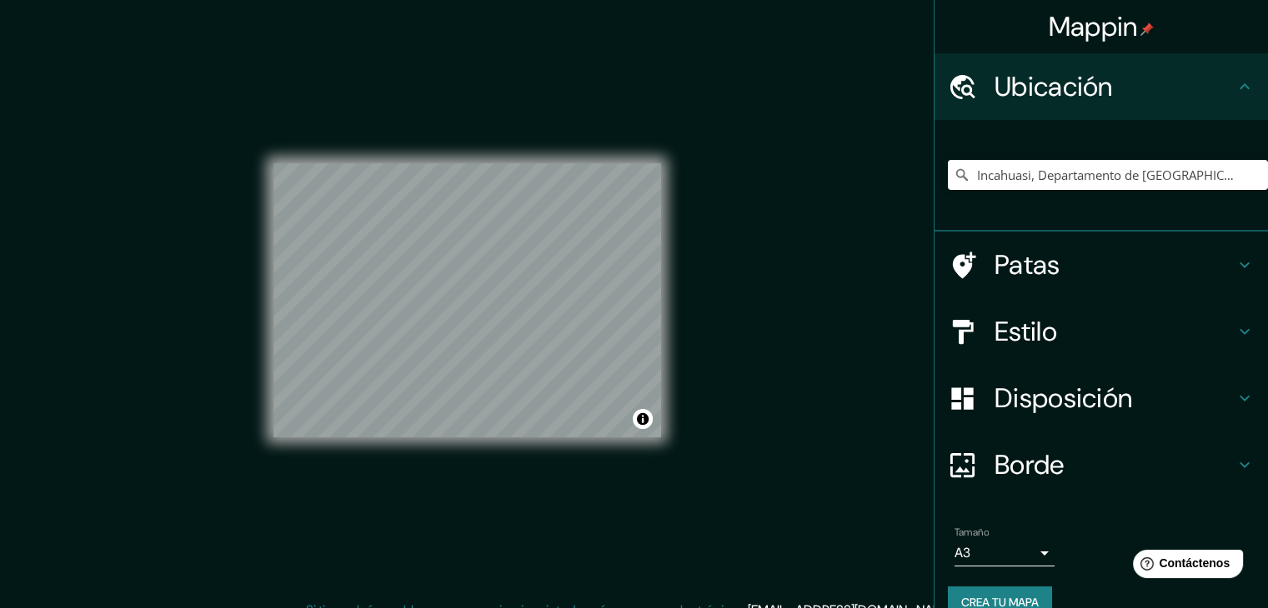
click at [796, 231] on div "Mappin Ubicación Incahuasi, Departamento de [GEOGRAPHIC_DATA], [GEOGRAPHIC_DATA…" at bounding box center [634, 314] width 1268 height 628
click at [573, 81] on div "© Mapbox © OpenStreetMap Improve this map" at bounding box center [467, 301] width 388 height 548
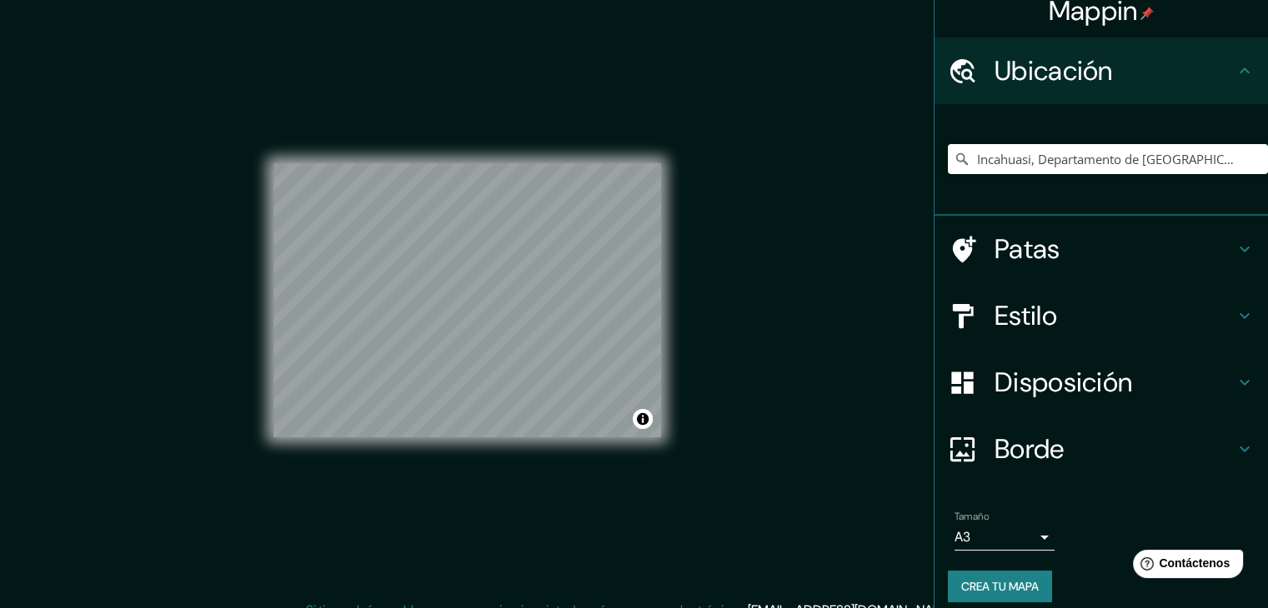
scroll to position [29, 0]
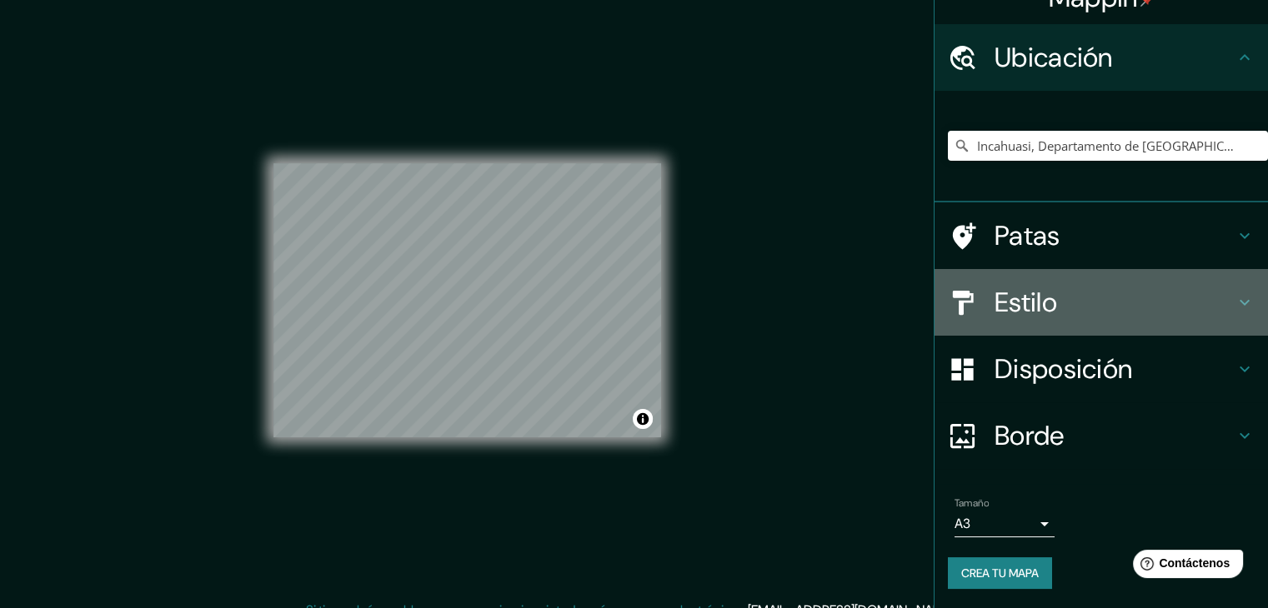
click at [1108, 314] on h4 "Estilo" at bounding box center [1114, 302] width 240 height 33
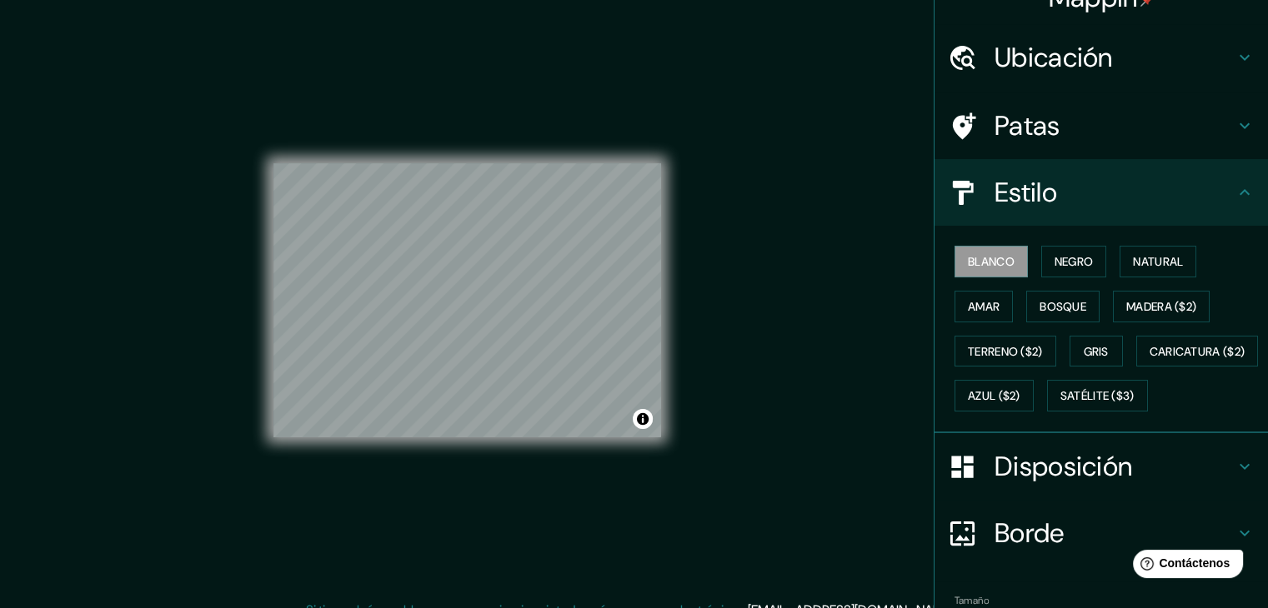
click at [1157, 198] on h4 "Estilo" at bounding box center [1114, 192] width 240 height 33
click at [1070, 484] on font "Disposición" at bounding box center [1063, 466] width 138 height 35
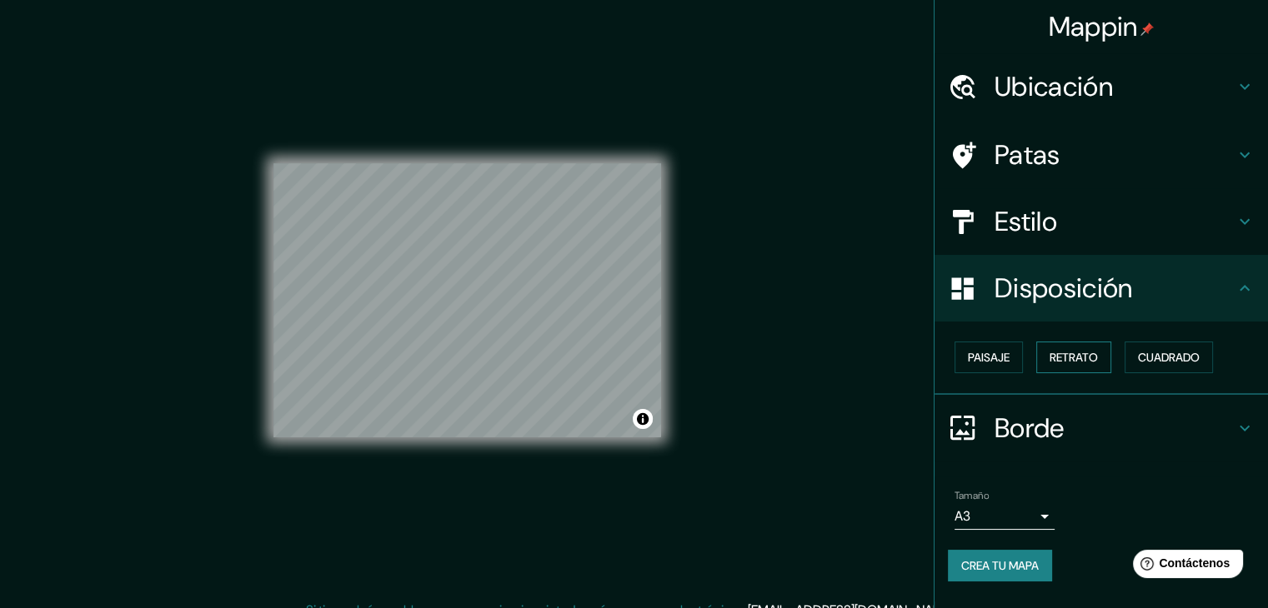
scroll to position [0, 0]
click at [1158, 355] on font "Cuadrado" at bounding box center [1169, 357] width 62 height 15
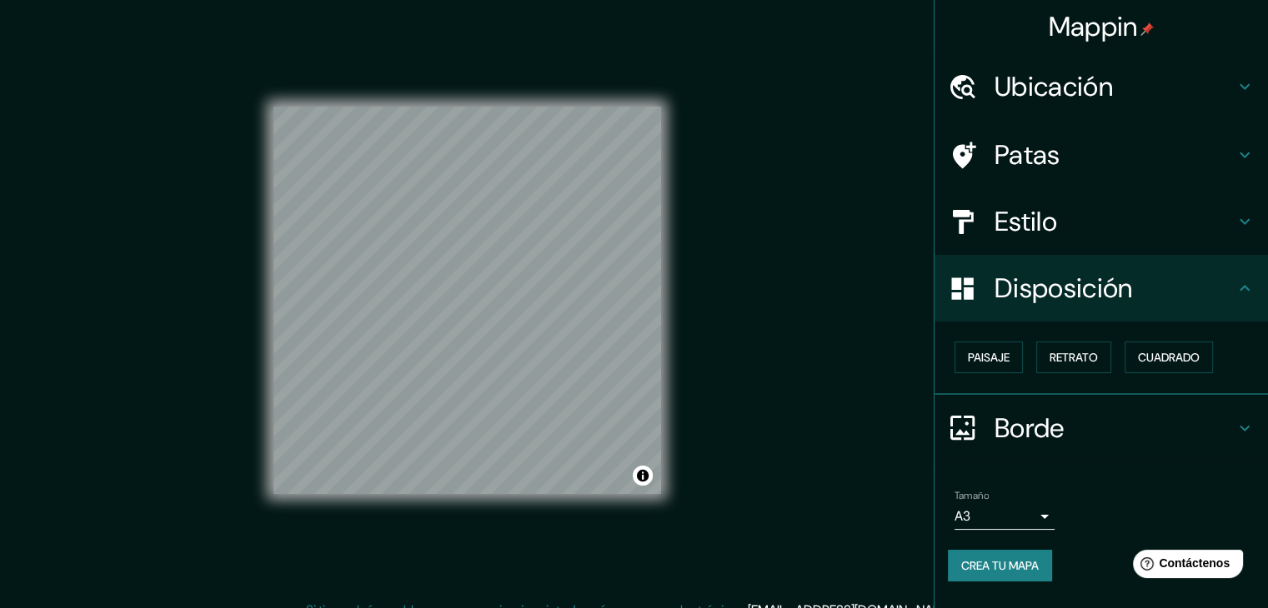
click at [925, 348] on div "Mappin Ubicación Incahuasi, Departamento de [GEOGRAPHIC_DATA], [GEOGRAPHIC_DATA…" at bounding box center [634, 314] width 1268 height 628
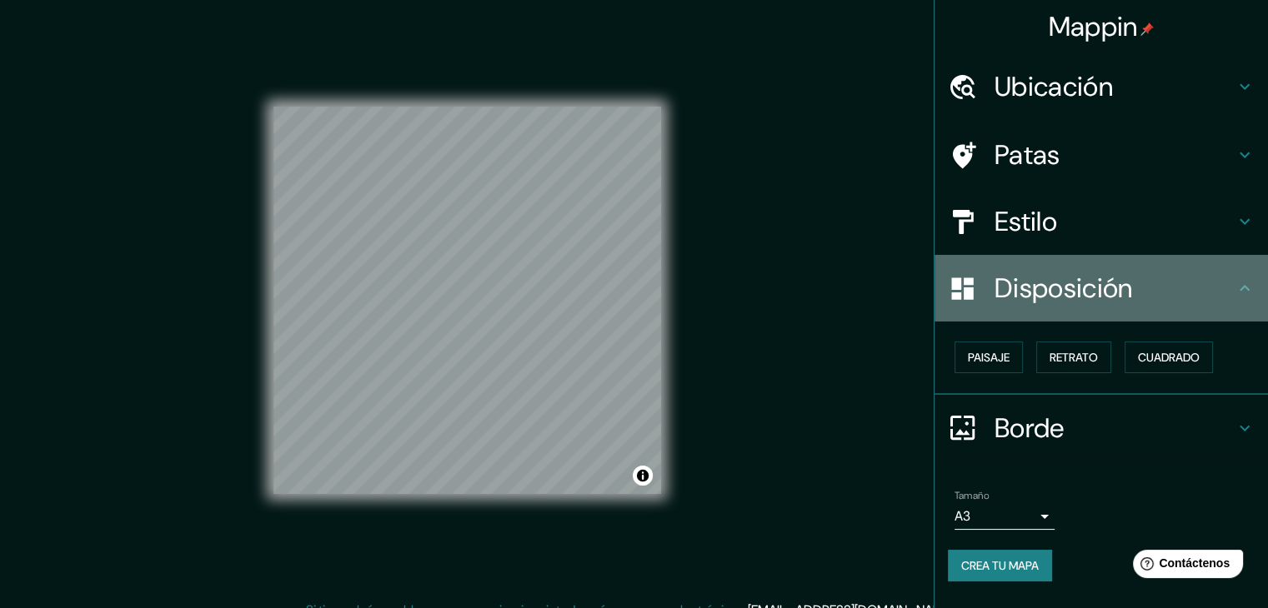
click at [1093, 302] on font "Disposición" at bounding box center [1063, 288] width 138 height 35
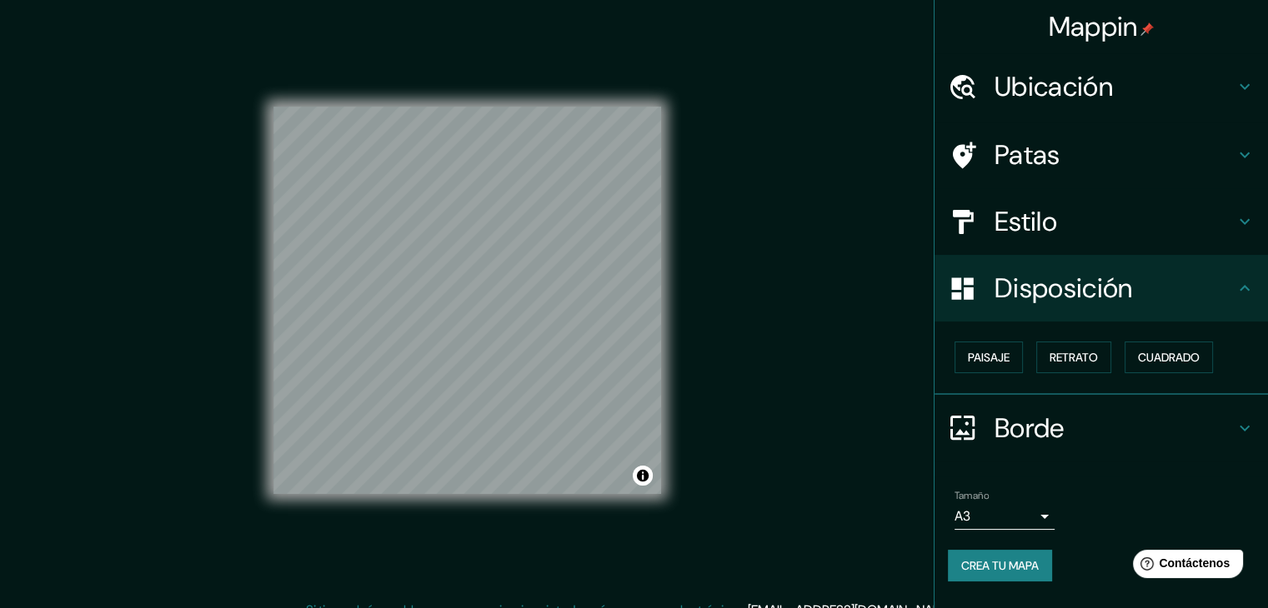
click at [848, 250] on div "Mappin Ubicación Incahuasi, Departamento de [GEOGRAPHIC_DATA], [GEOGRAPHIC_DATA…" at bounding box center [634, 314] width 1268 height 628
